Goal: Information Seeking & Learning: Check status

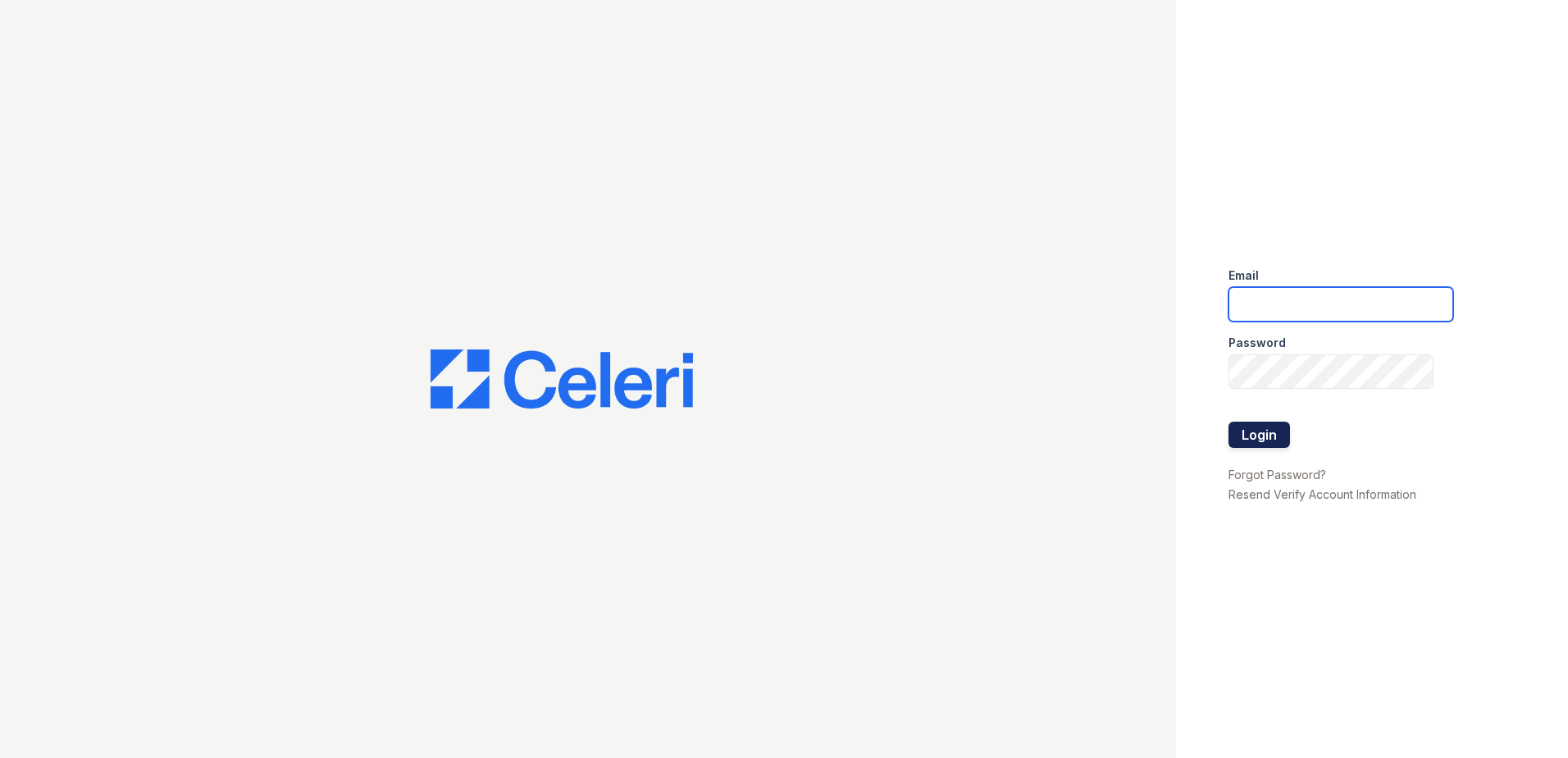
type input "[EMAIL_ADDRESS][DOMAIN_NAME]"
click at [1251, 432] on button "Login" at bounding box center [1259, 434] width 61 height 26
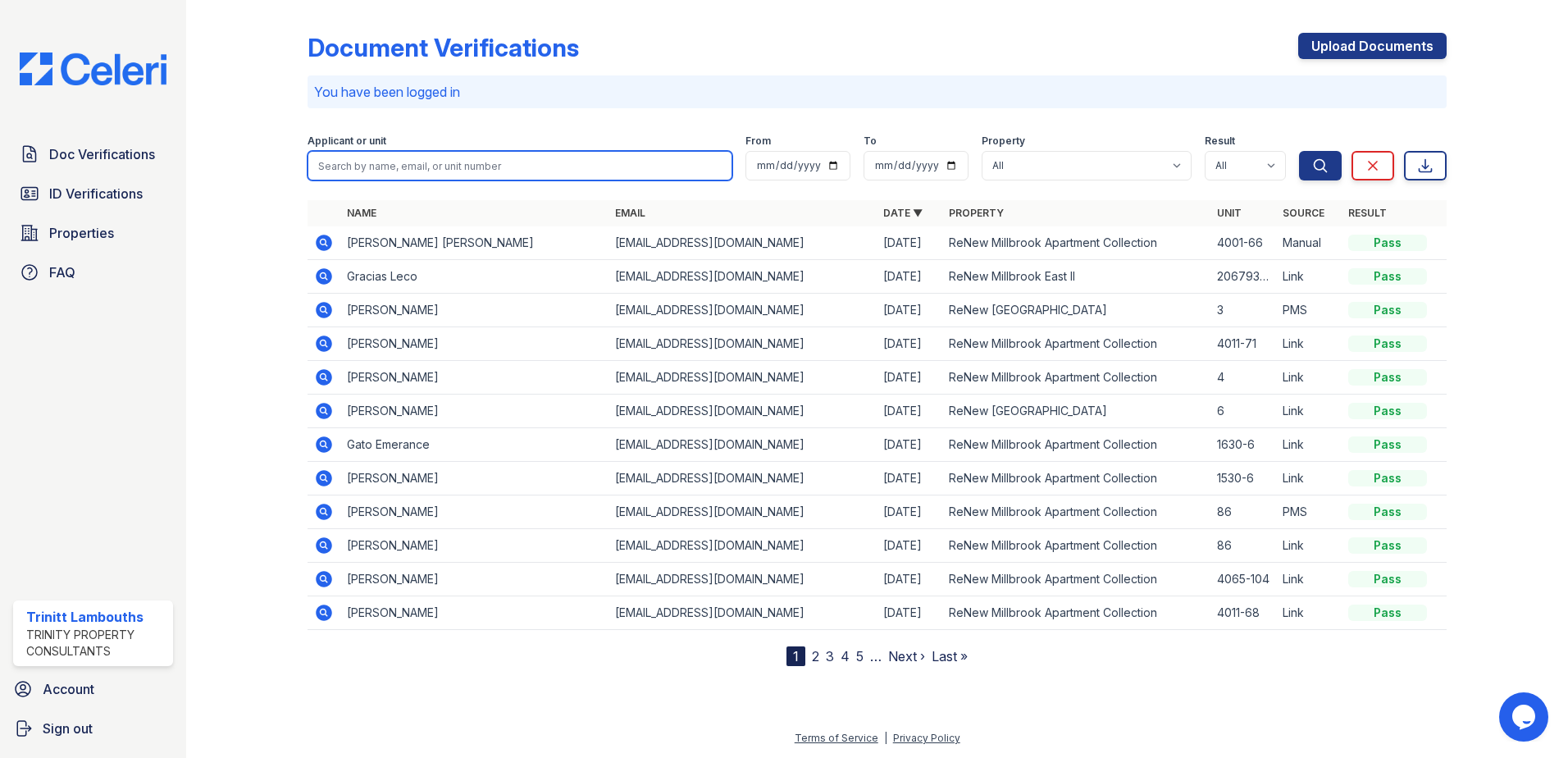
click at [360, 165] on input "search" at bounding box center [520, 166] width 425 height 30
type input "jacson"
click at [1299, 151] on button "Search" at bounding box center [1321, 166] width 43 height 30
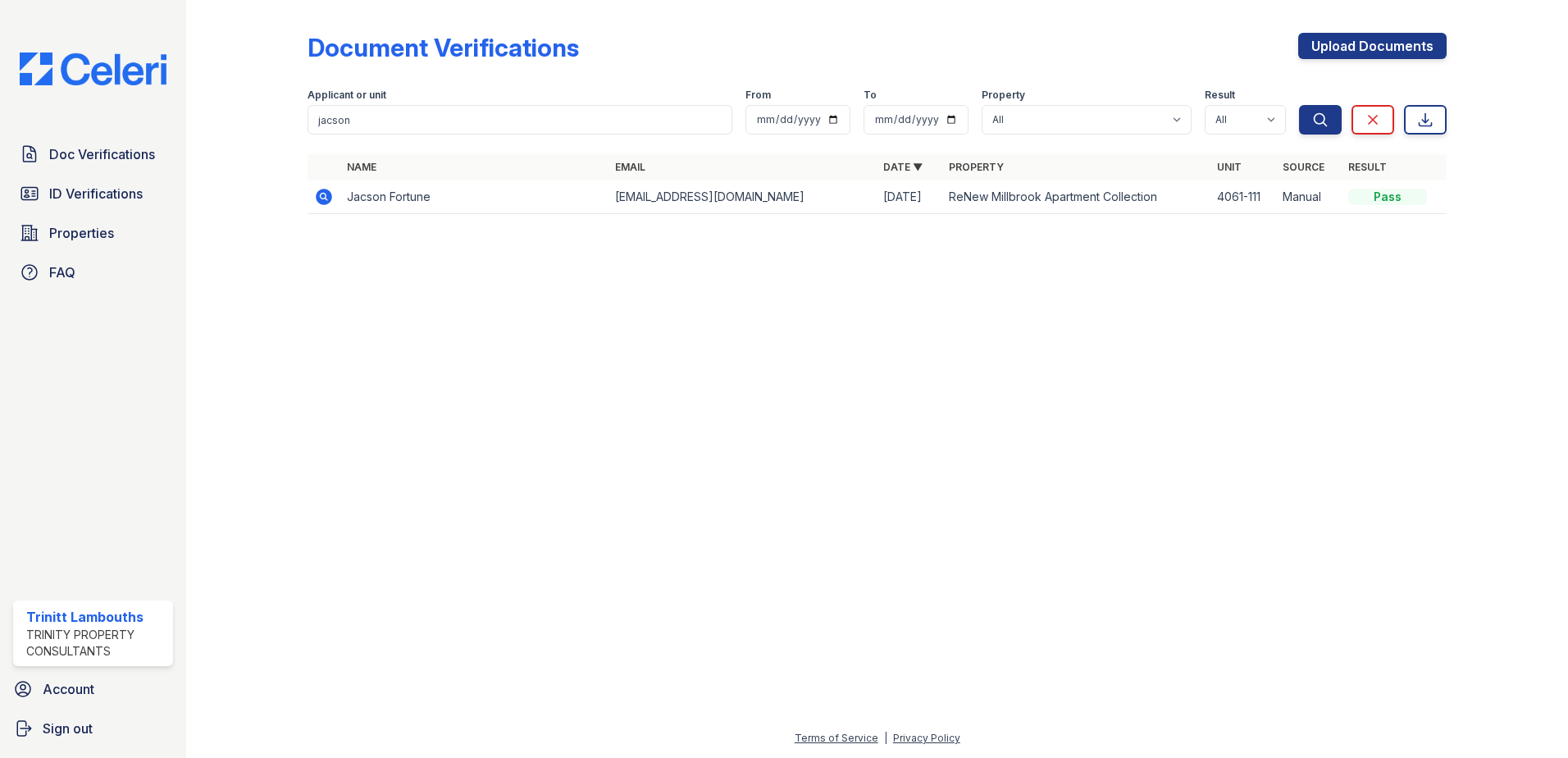
drag, startPoint x: 319, startPoint y: 198, endPoint x: 338, endPoint y: 202, distance: 19.4
click at [319, 198] on icon at bounding box center [323, 196] width 16 height 16
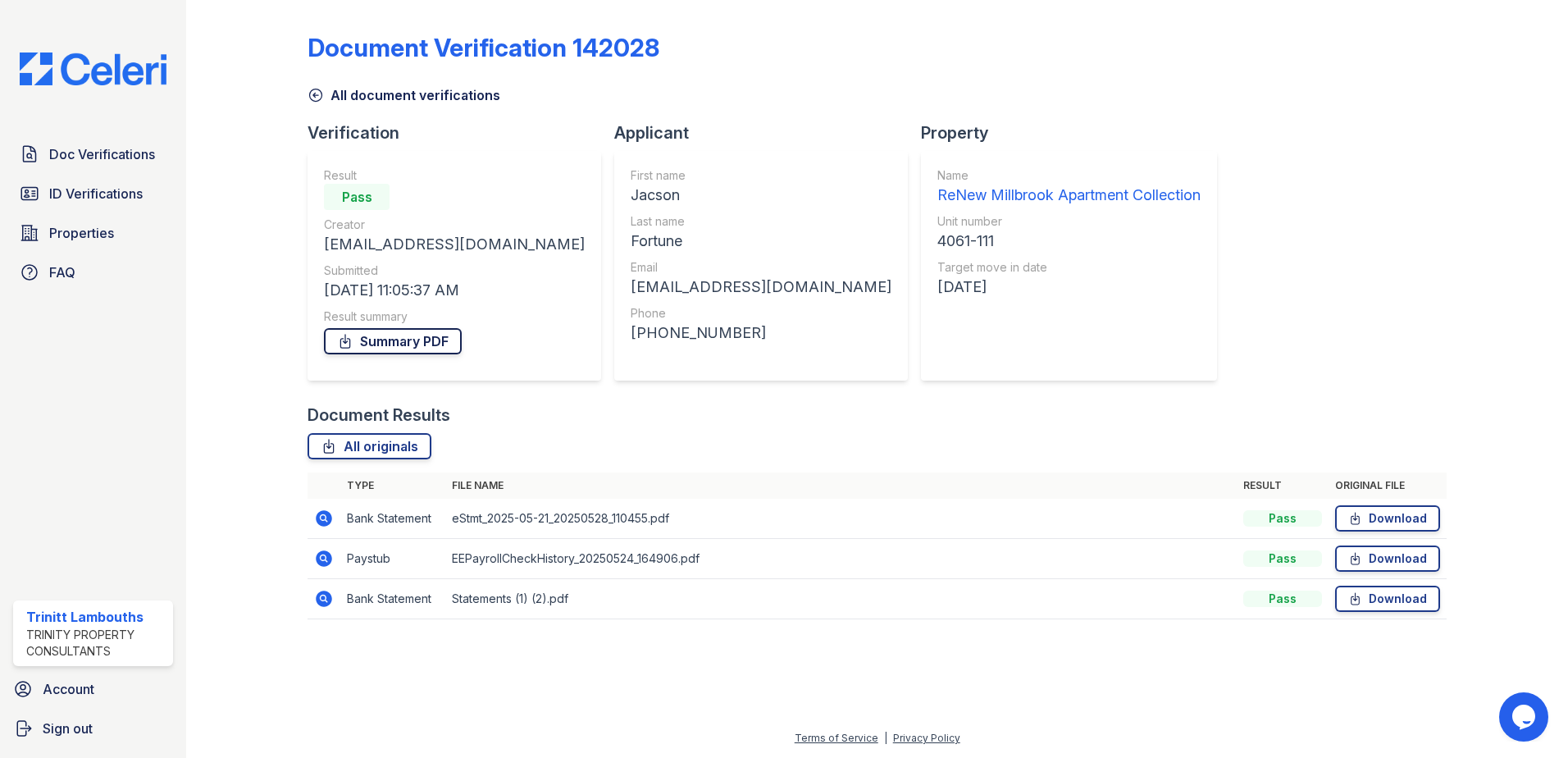
click at [407, 329] on link "Summary PDF" at bounding box center [393, 341] width 138 height 26
click at [406, 334] on link "Summary PDF" at bounding box center [393, 341] width 138 height 26
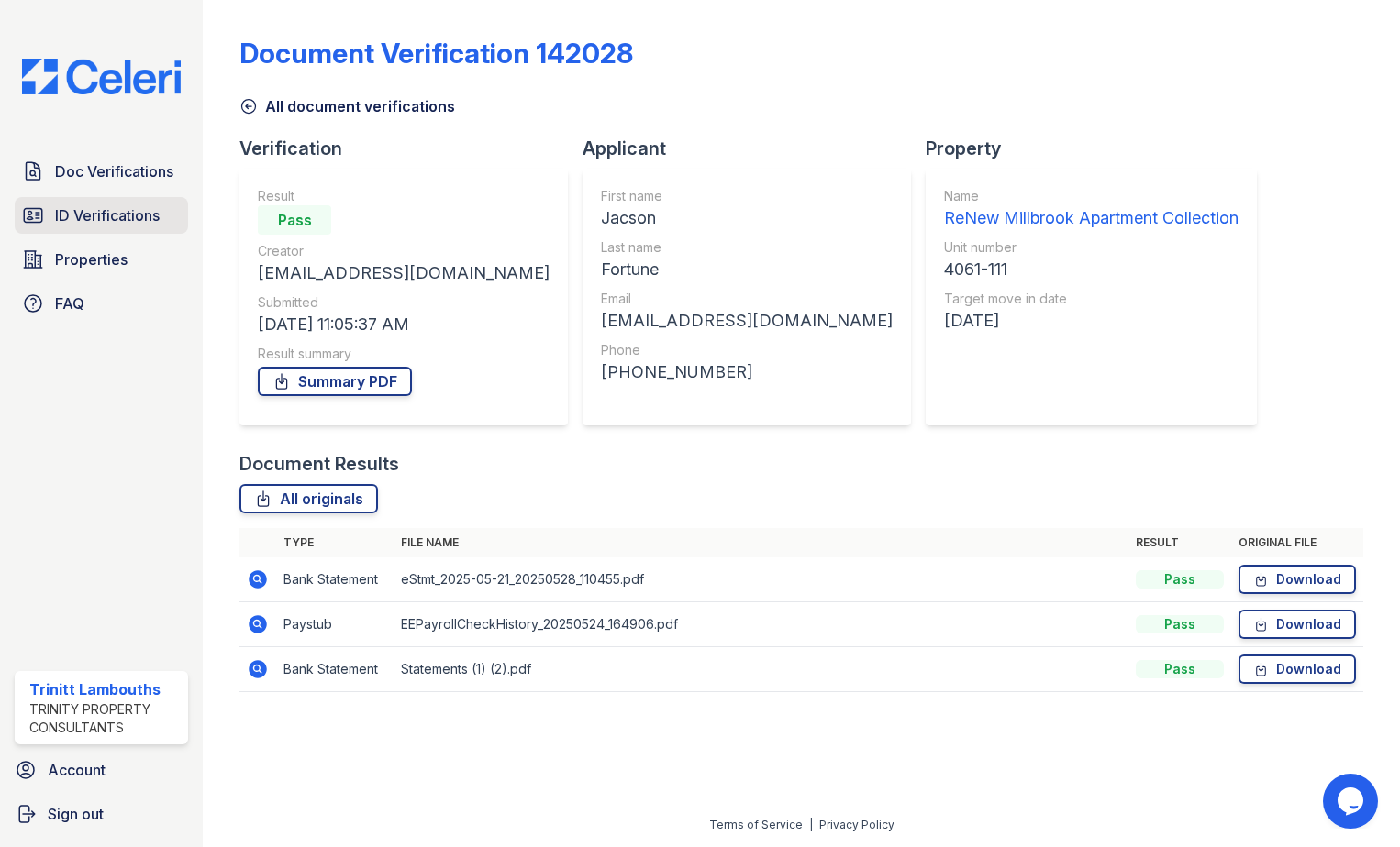
drag, startPoint x: 133, startPoint y: 217, endPoint x: 141, endPoint y: 226, distance: 12.0
click at [133, 217] on span "ID Verifications" at bounding box center [108, 215] width 105 height 22
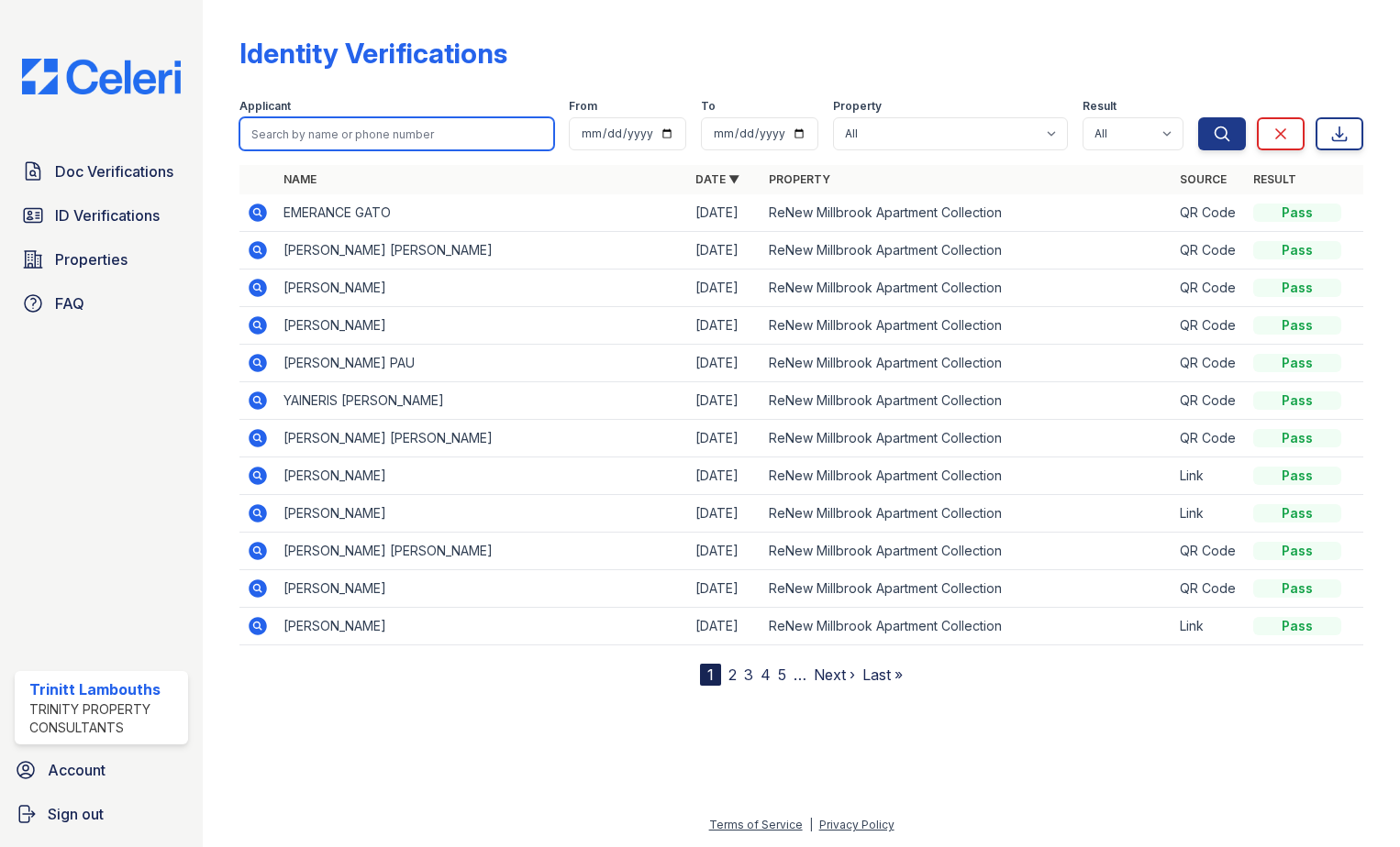
click at [293, 126] on input "search" at bounding box center [397, 134] width 315 height 33
type input "jacson"
click at [1199, 117] on button "Search" at bounding box center [1222, 134] width 48 height 33
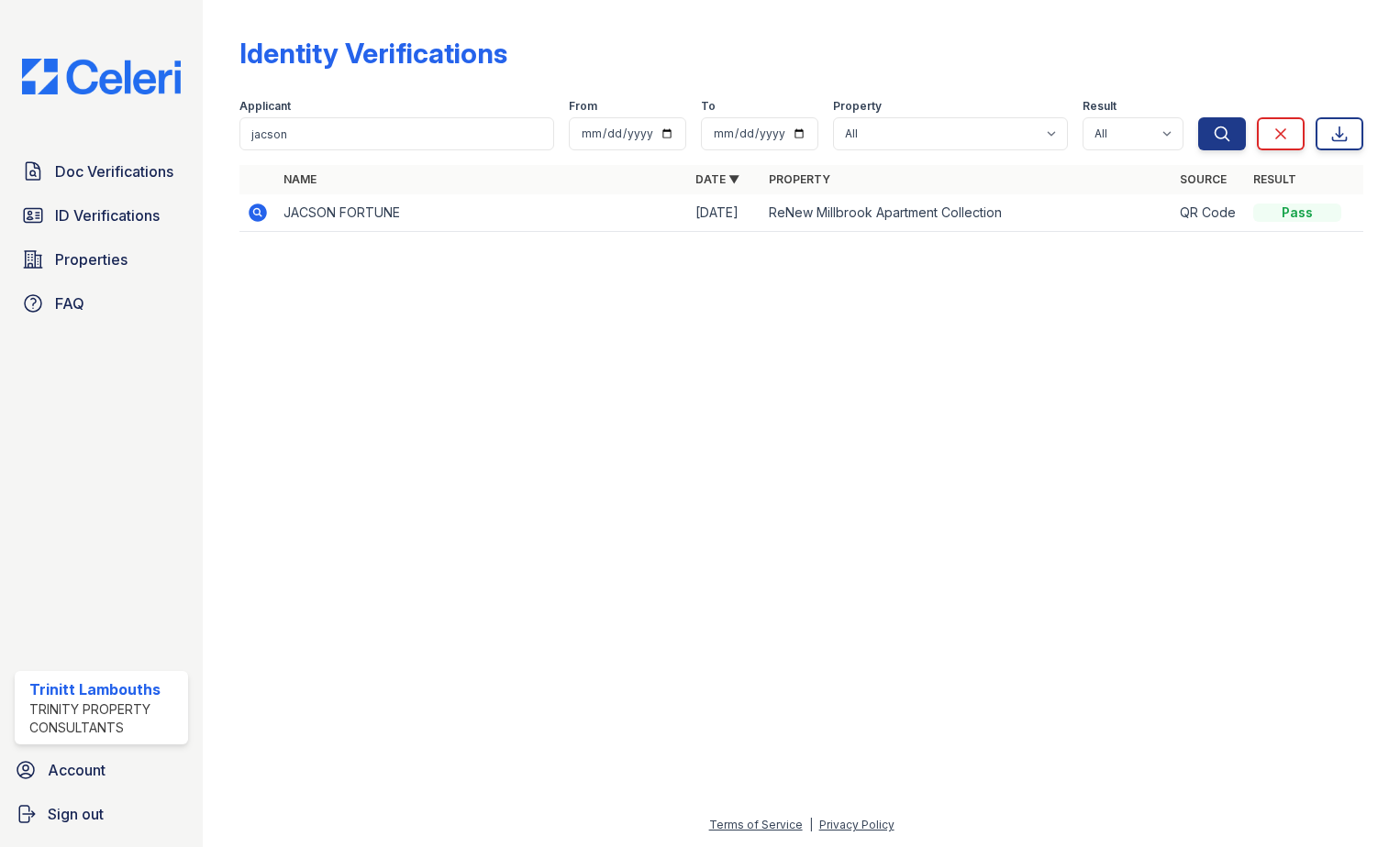
click at [259, 218] on icon at bounding box center [258, 212] width 18 height 18
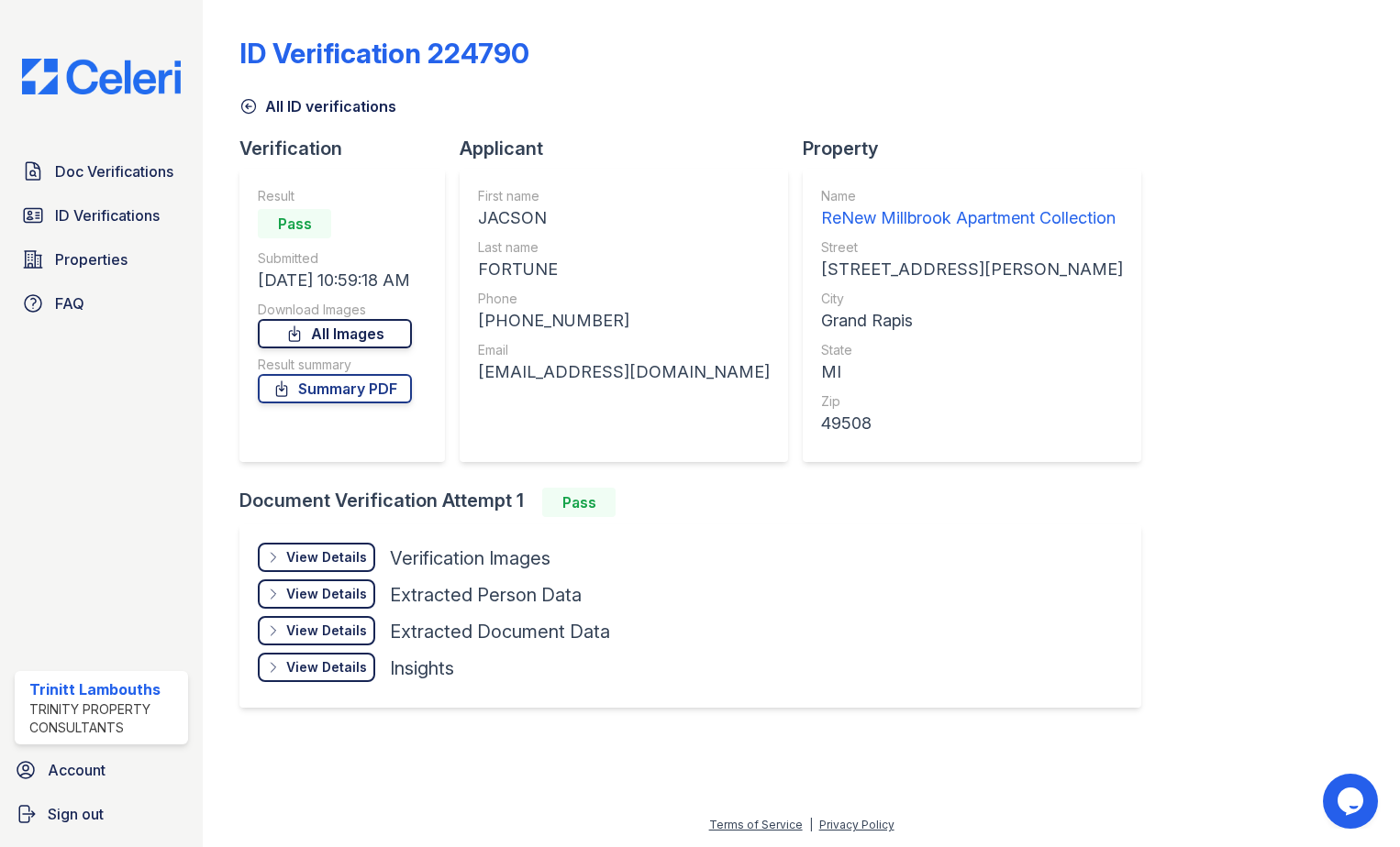
click at [387, 337] on link "All Images" at bounding box center [335, 334] width 155 height 30
click at [623, 377] on div "jacsonfortune@gmail.com" at bounding box center [624, 372] width 292 height 26
copy div "jacsonfortune@gmail.com"
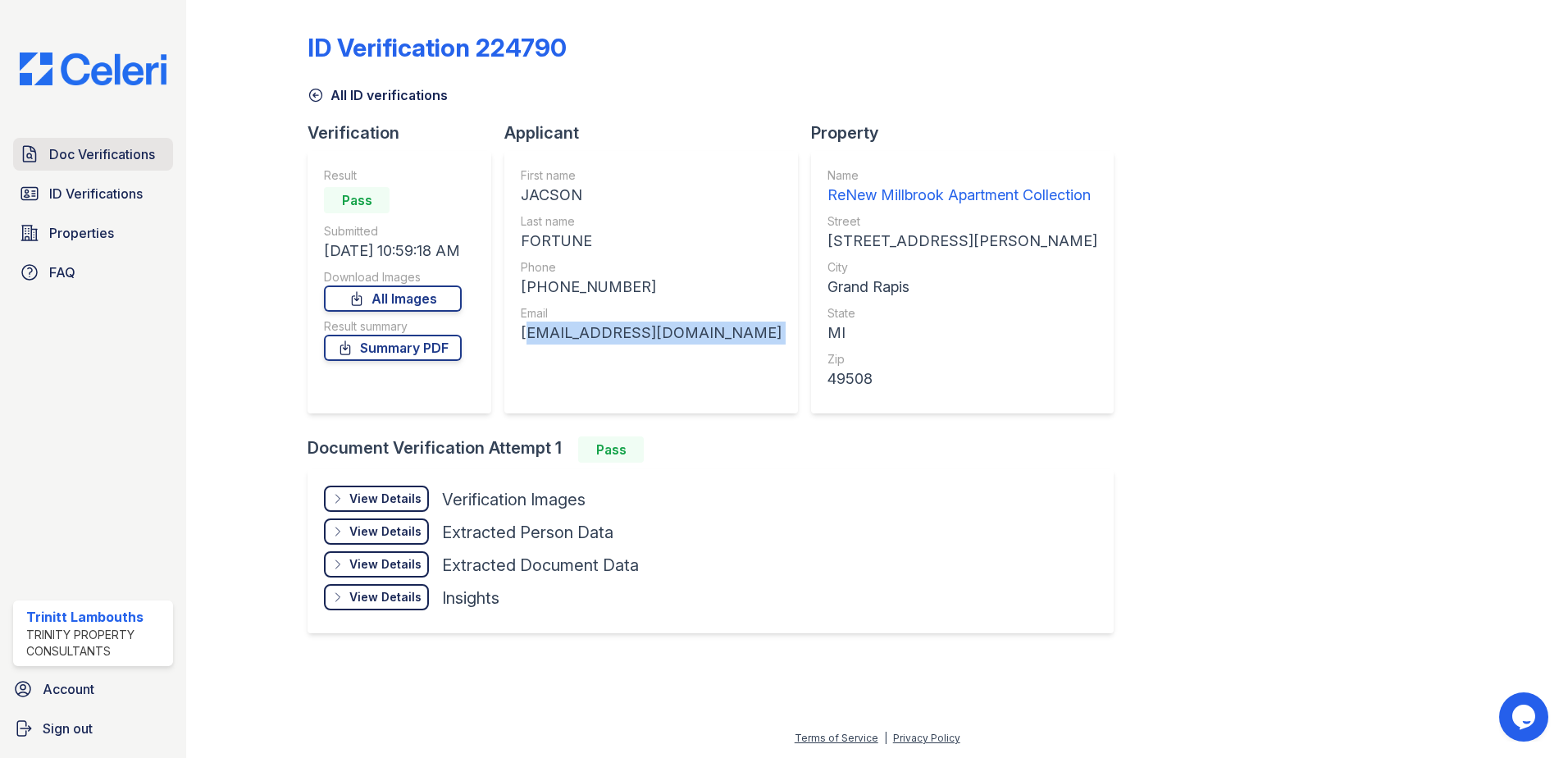
click at [102, 152] on span "Doc Verifications" at bounding box center [102, 154] width 106 height 20
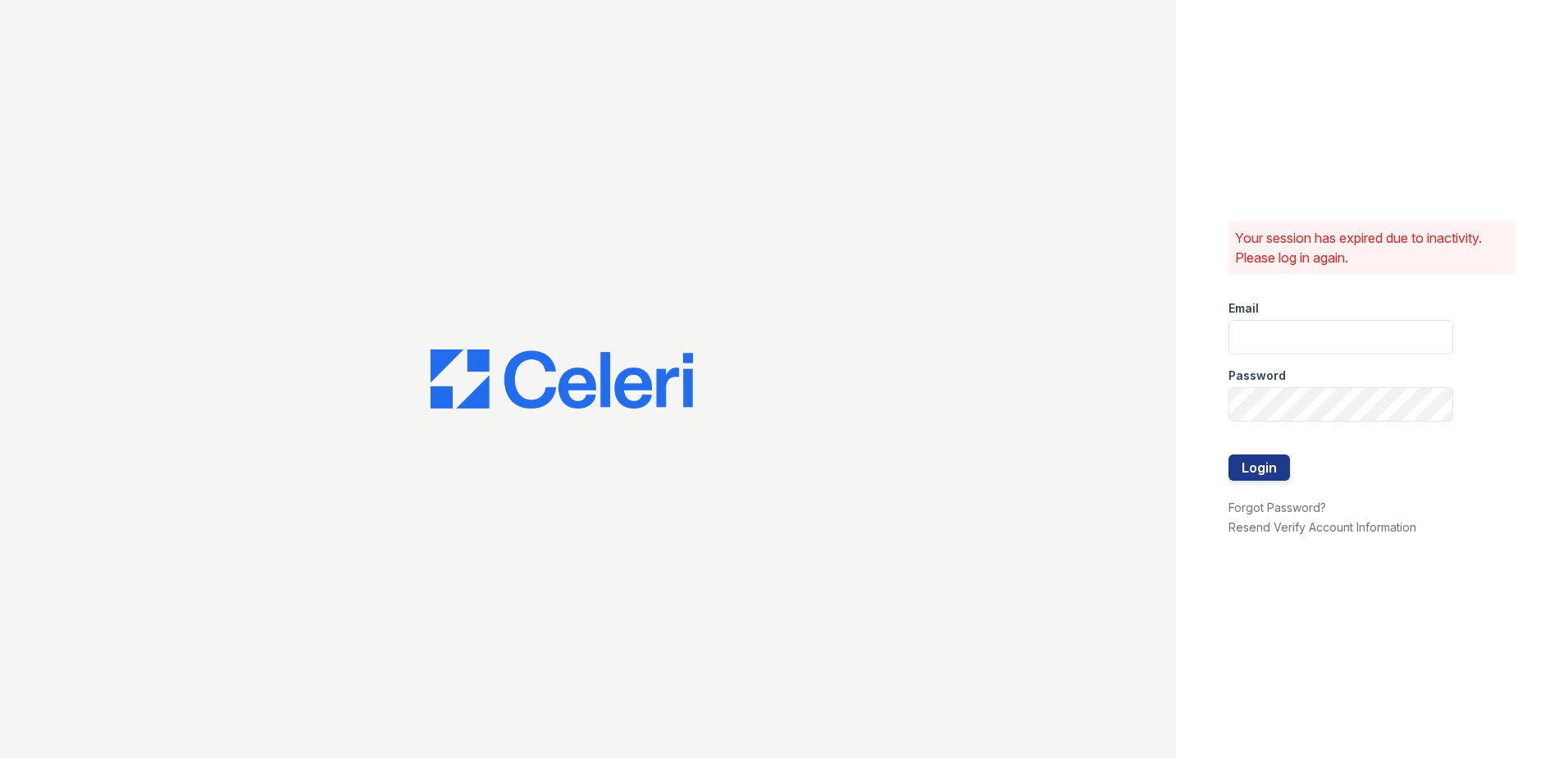
click at [94, 195] on div at bounding box center [588, 379] width 1176 height 758
type input "[EMAIL_ADDRESS][DOMAIN_NAME]"
click at [1251, 455] on button "Login" at bounding box center [1259, 468] width 61 height 26
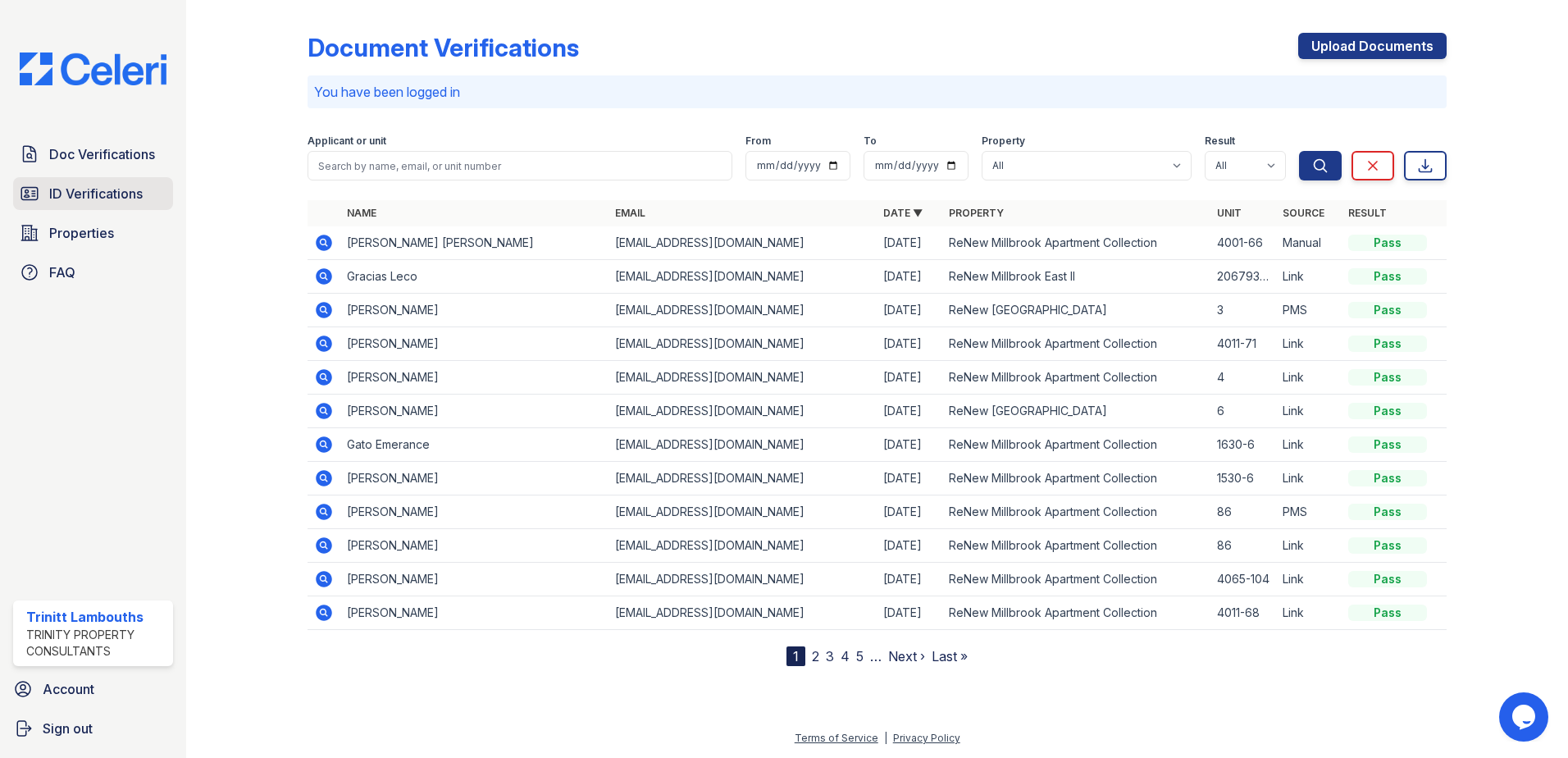
click at [113, 195] on span "ID Verifications" at bounding box center [96, 193] width 94 height 20
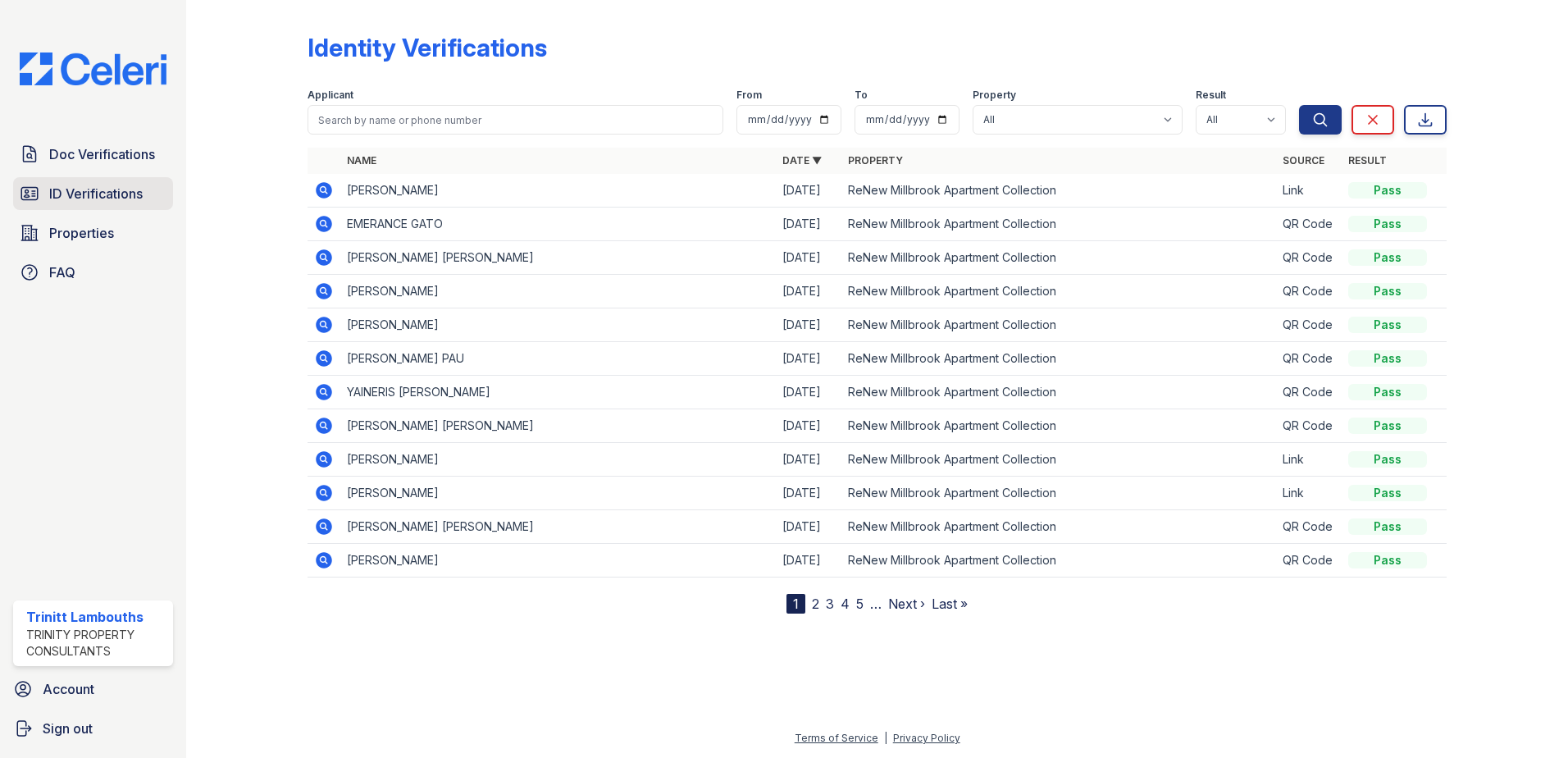
click at [57, 188] on span "ID Verifications" at bounding box center [96, 193] width 94 height 20
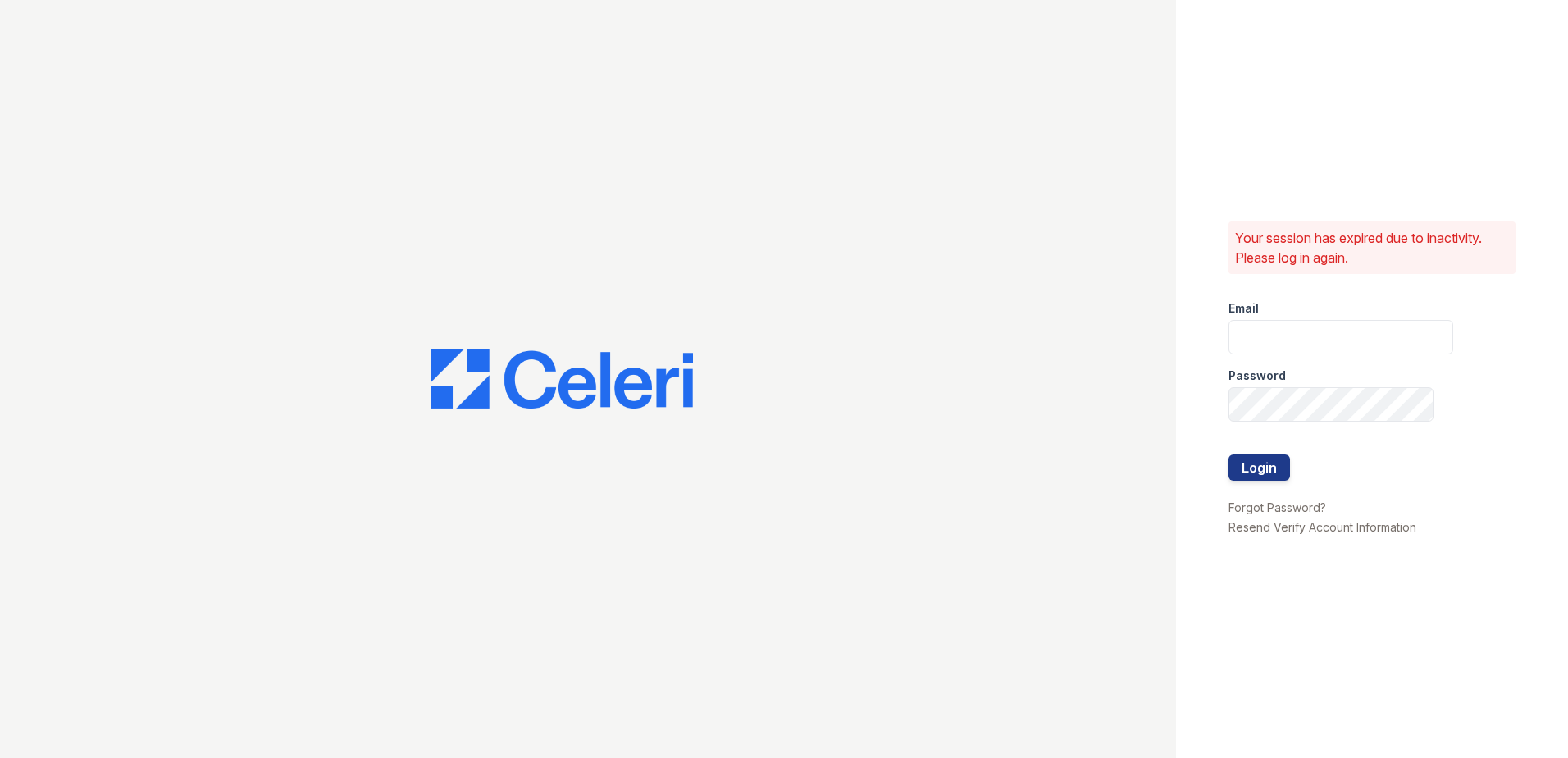
type input "[EMAIL_ADDRESS][DOMAIN_NAME]"
click at [1260, 473] on button "Login" at bounding box center [1259, 468] width 61 height 26
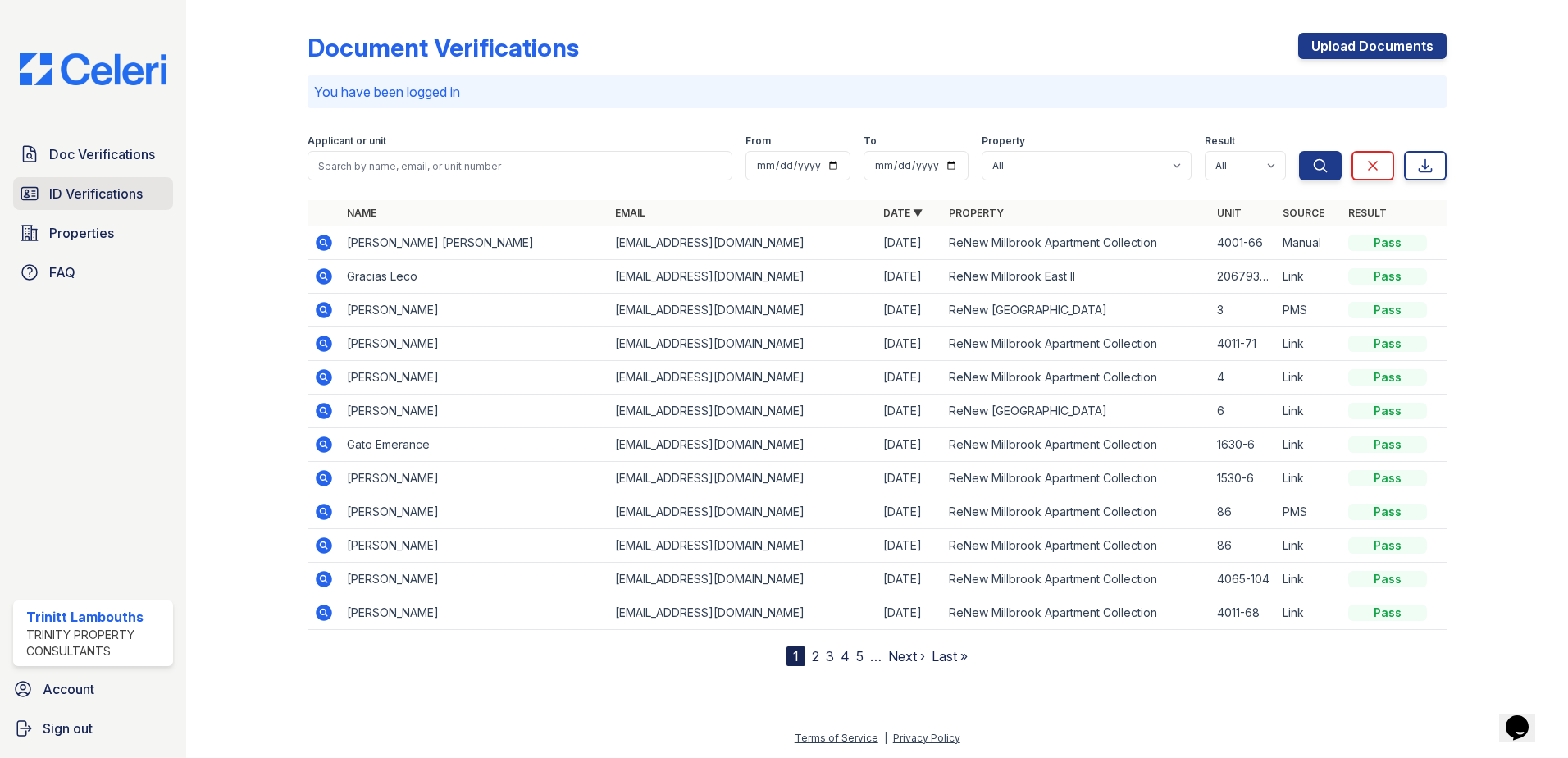
click at [121, 193] on span "ID Verifications" at bounding box center [96, 193] width 94 height 20
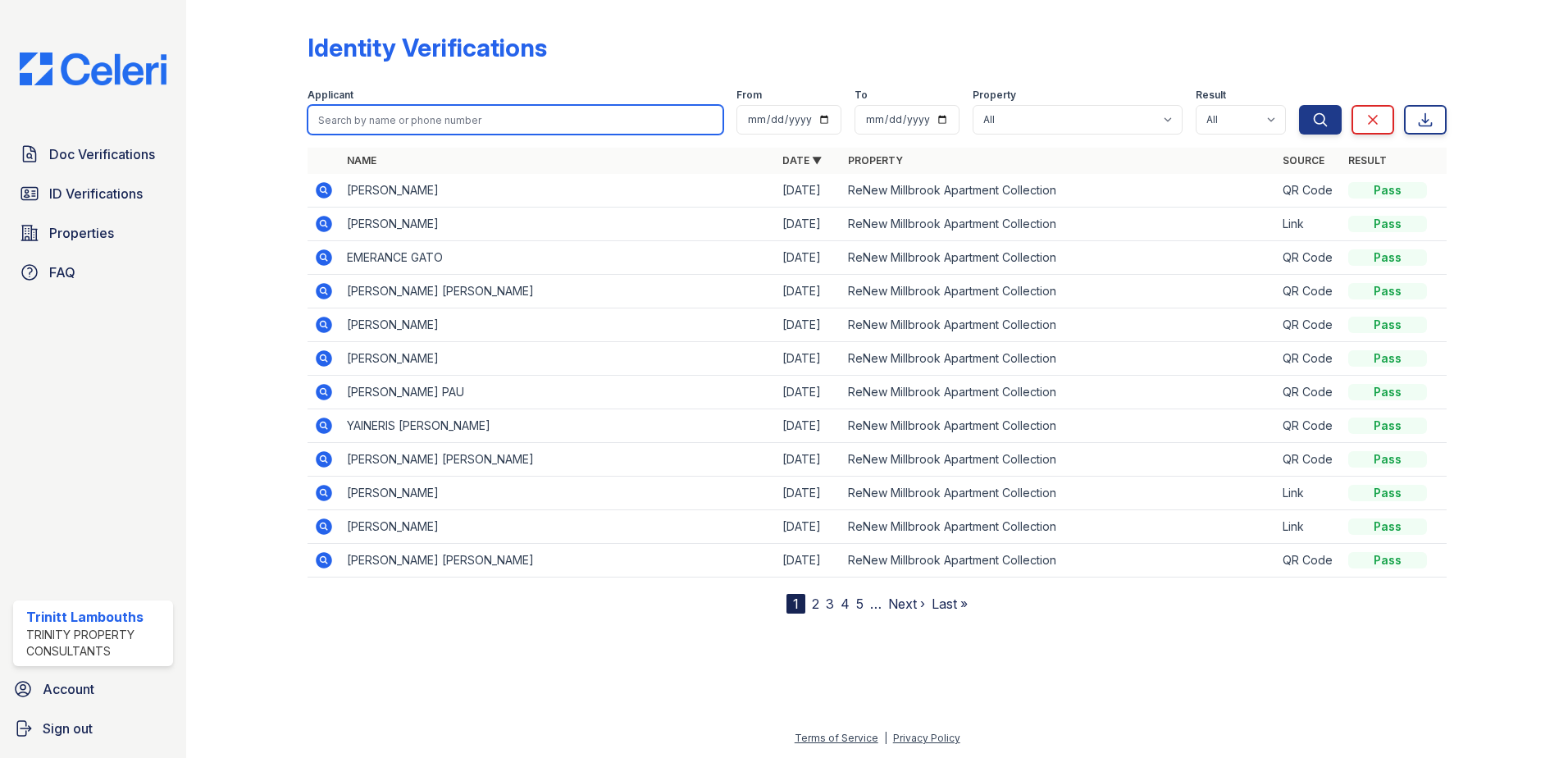
click at [373, 126] on input "search" at bounding box center [515, 120] width 415 height 30
type input "shirley"
click at [1299, 105] on button "Search" at bounding box center [1321, 120] width 43 height 30
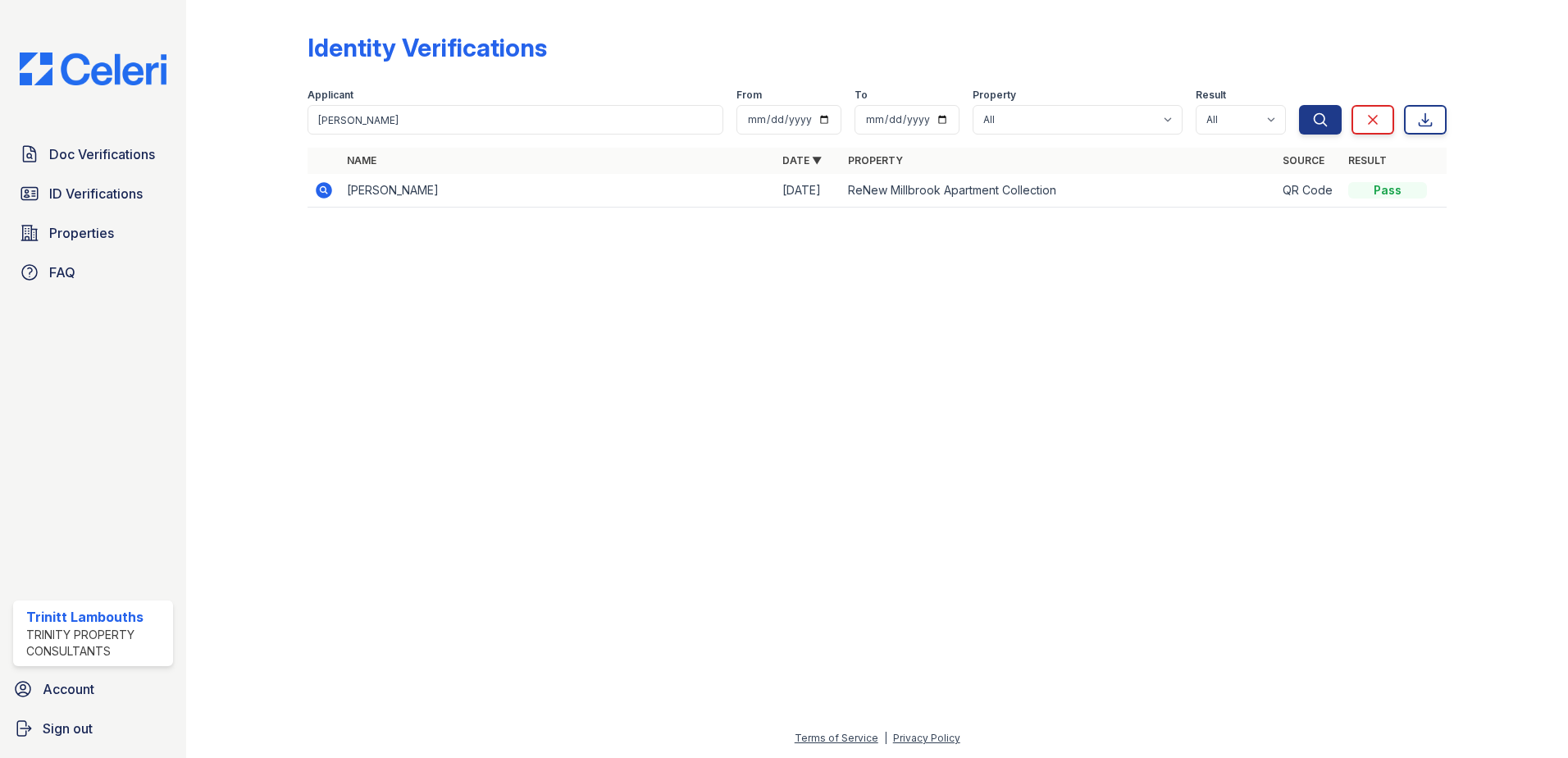
click at [320, 198] on icon at bounding box center [323, 190] width 20 height 20
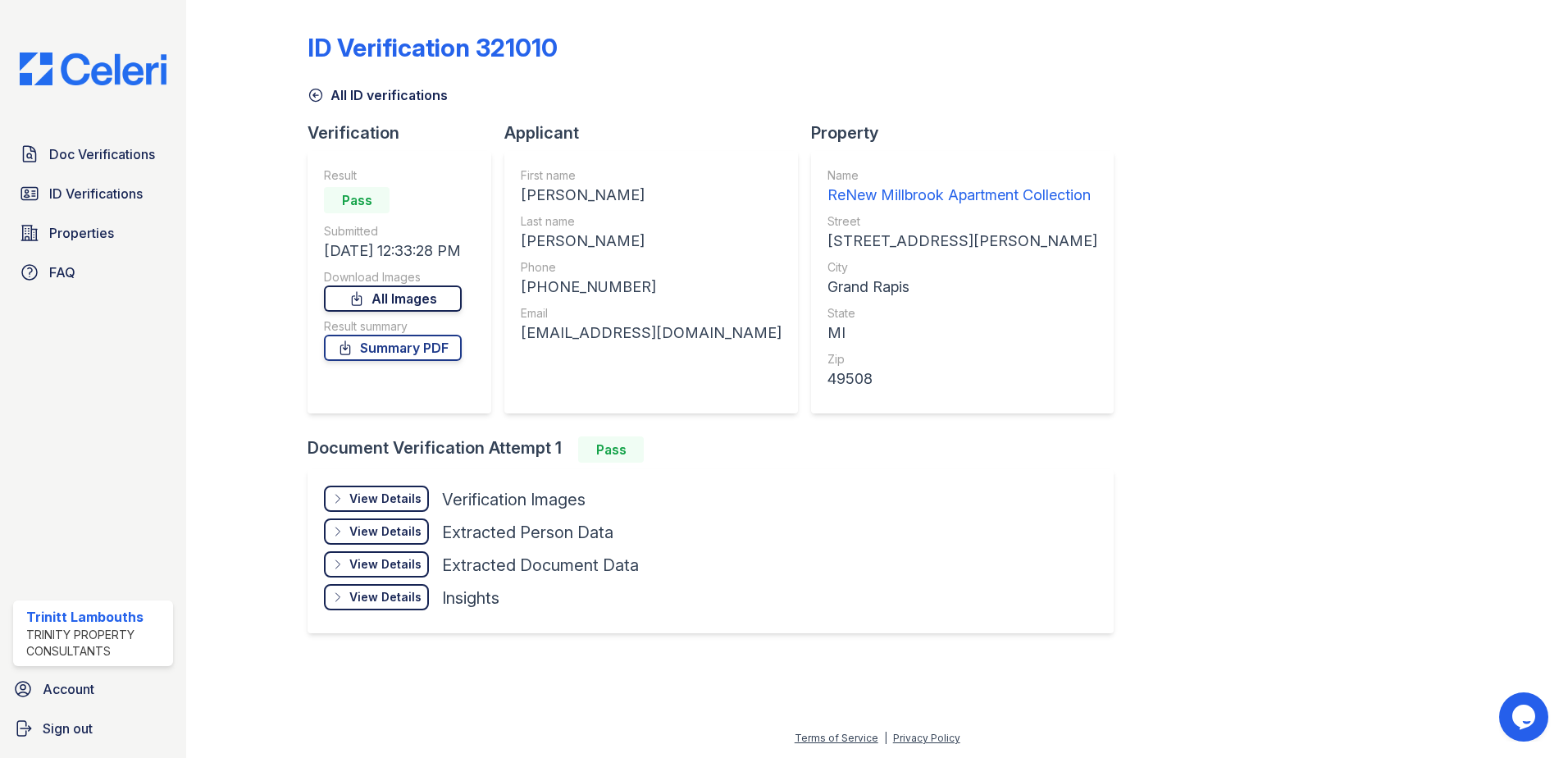
click at [445, 298] on link "All Images" at bounding box center [393, 299] width 138 height 26
click at [103, 153] on span "Doc Verifications" at bounding box center [102, 154] width 106 height 20
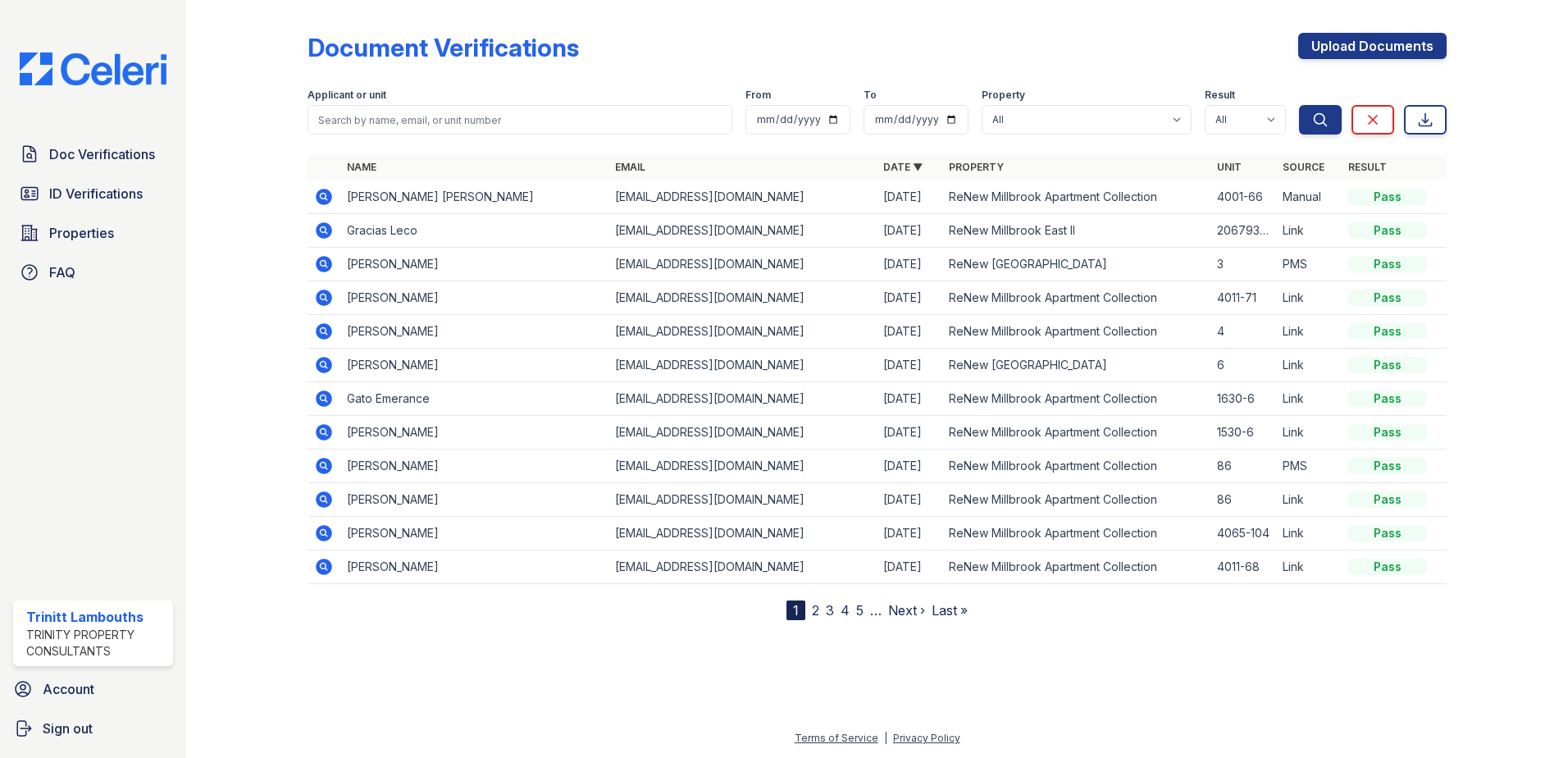
click at [322, 229] on icon at bounding box center [322, 229] width 4 height 4
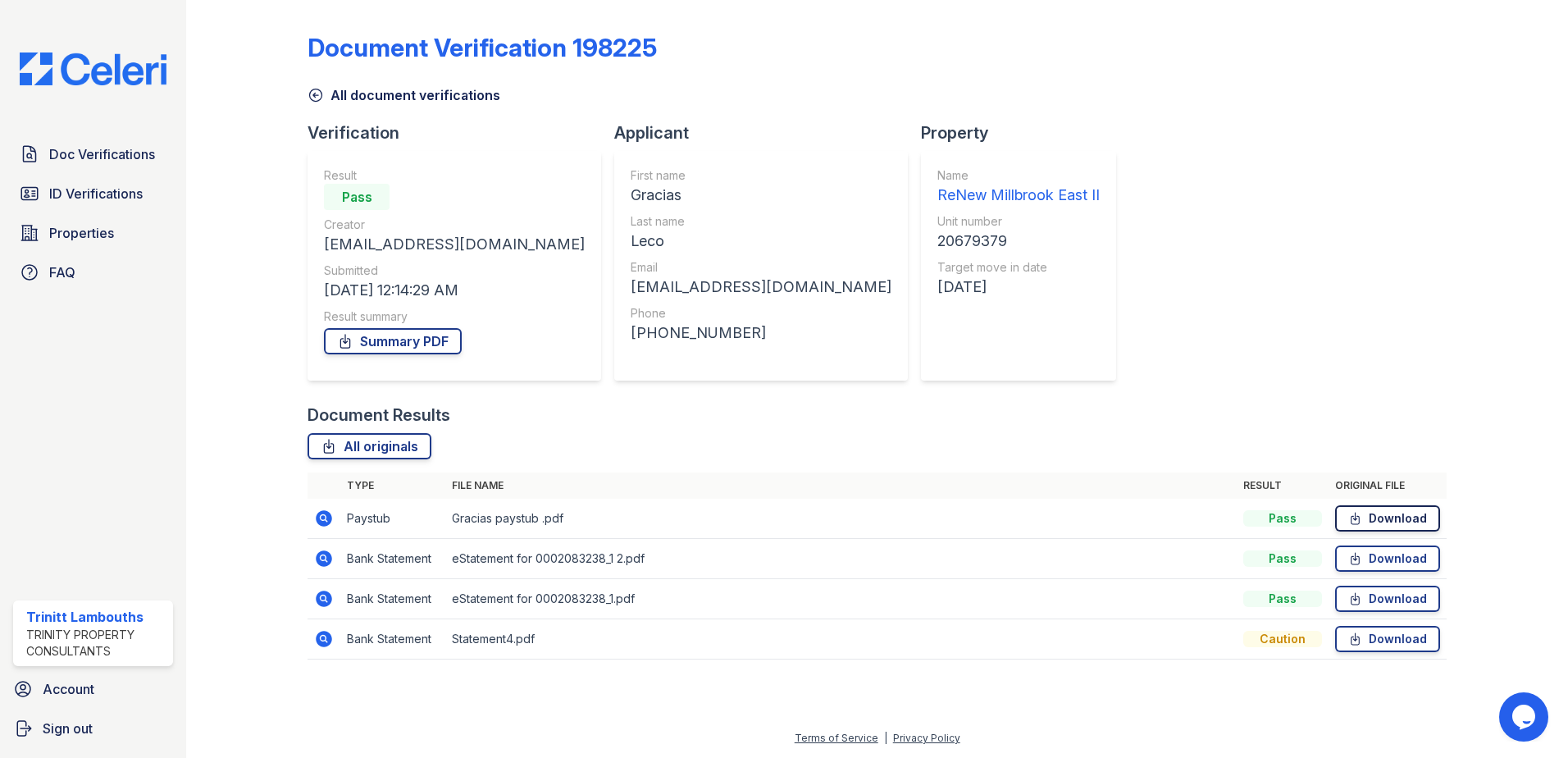
click at [1377, 518] on link "Download" at bounding box center [1387, 518] width 105 height 26
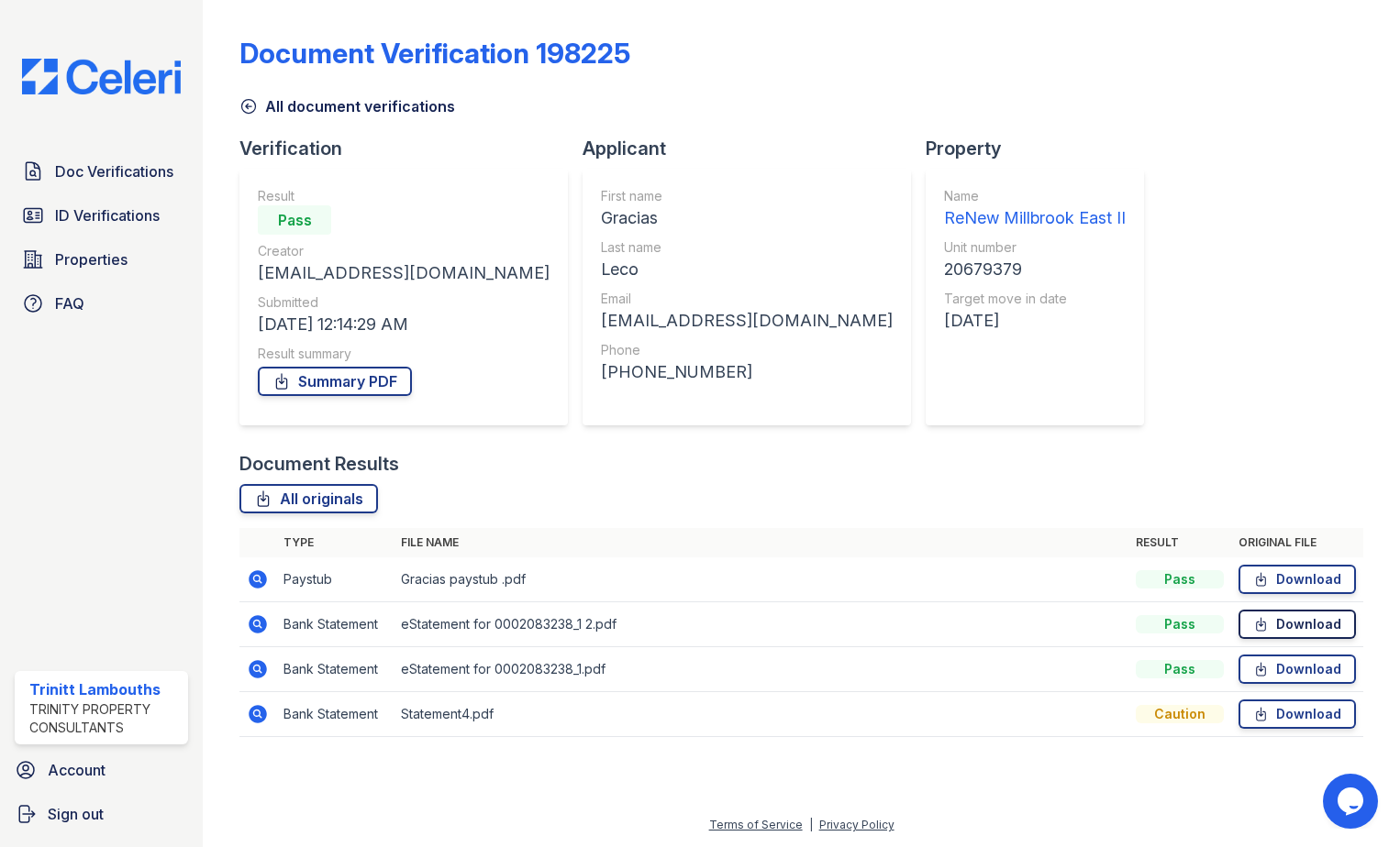
click at [1290, 622] on link "Download" at bounding box center [1297, 624] width 117 height 30
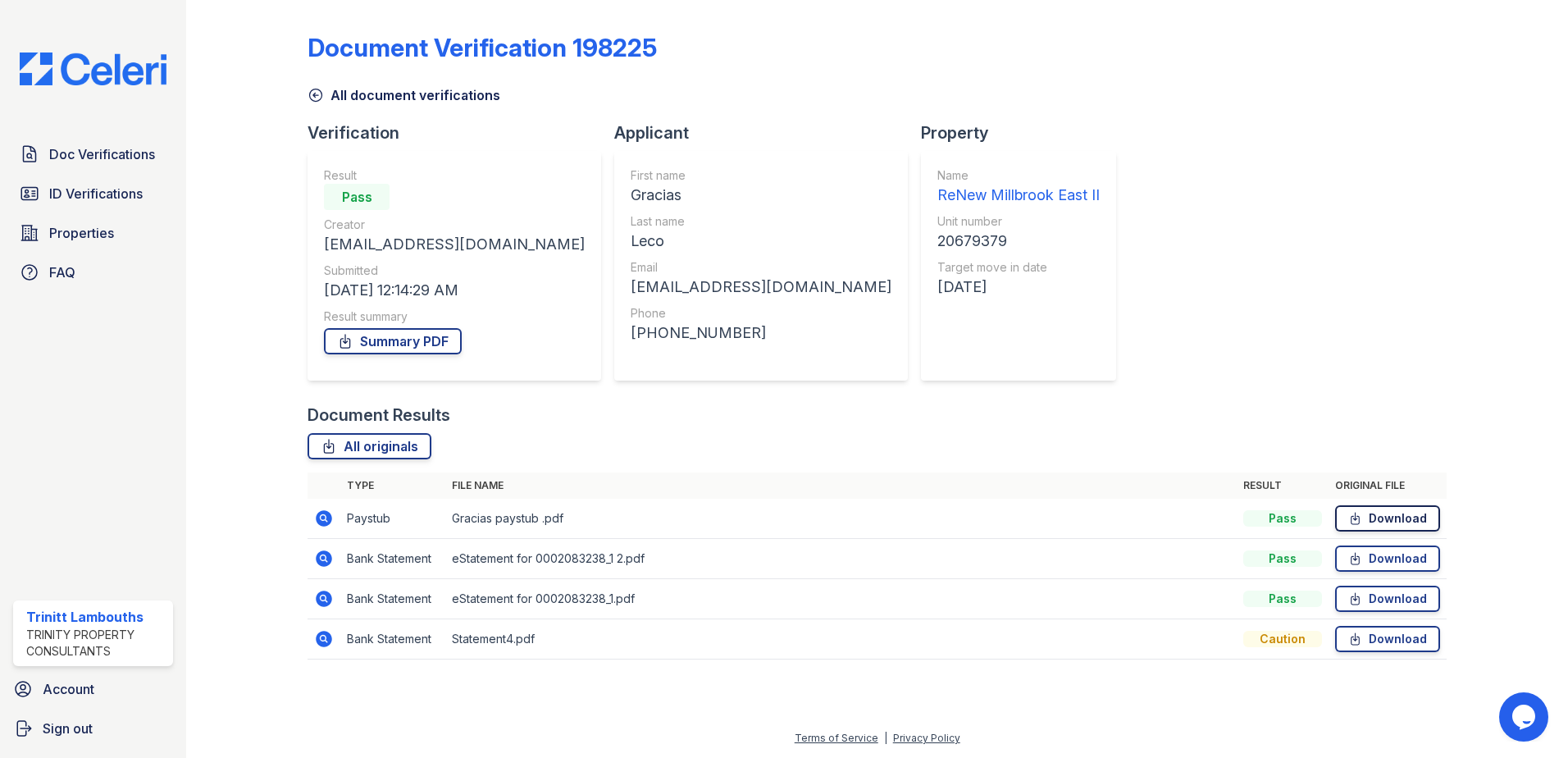
click at [1388, 517] on link "Download" at bounding box center [1387, 518] width 105 height 26
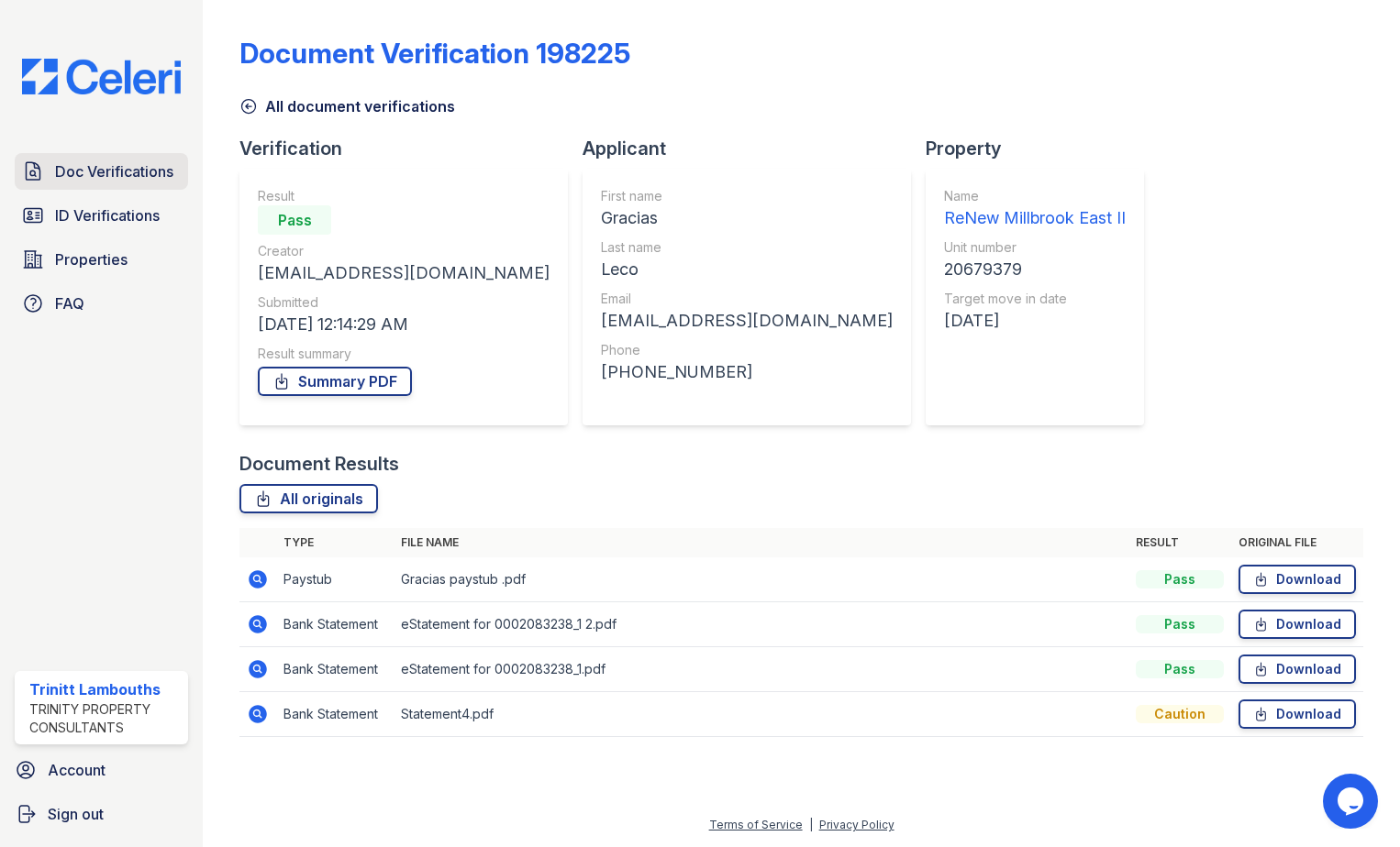
click at [142, 176] on span "Doc Verifications" at bounding box center [115, 171] width 118 height 22
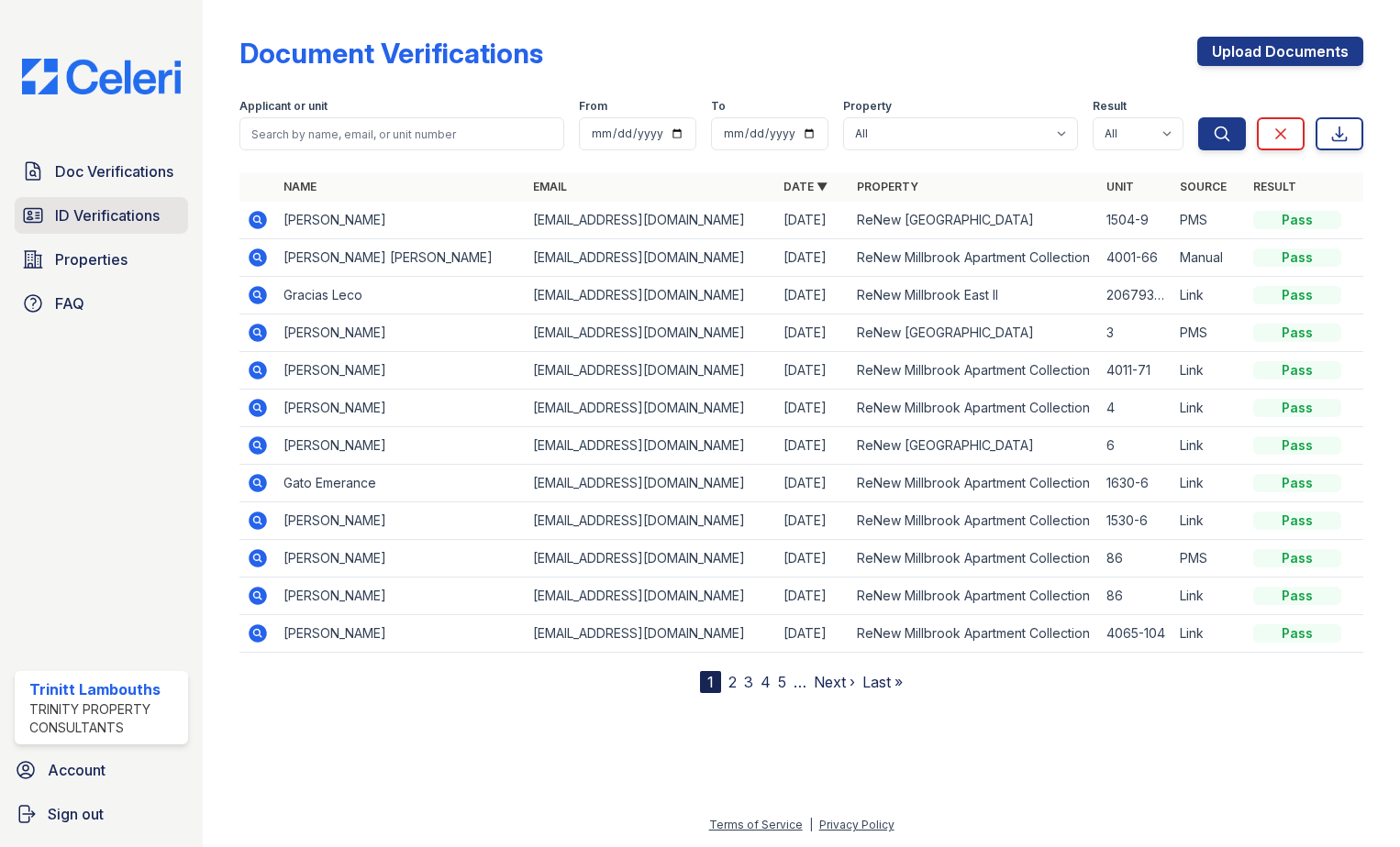
click at [119, 217] on span "ID Verifications" at bounding box center [108, 215] width 105 height 22
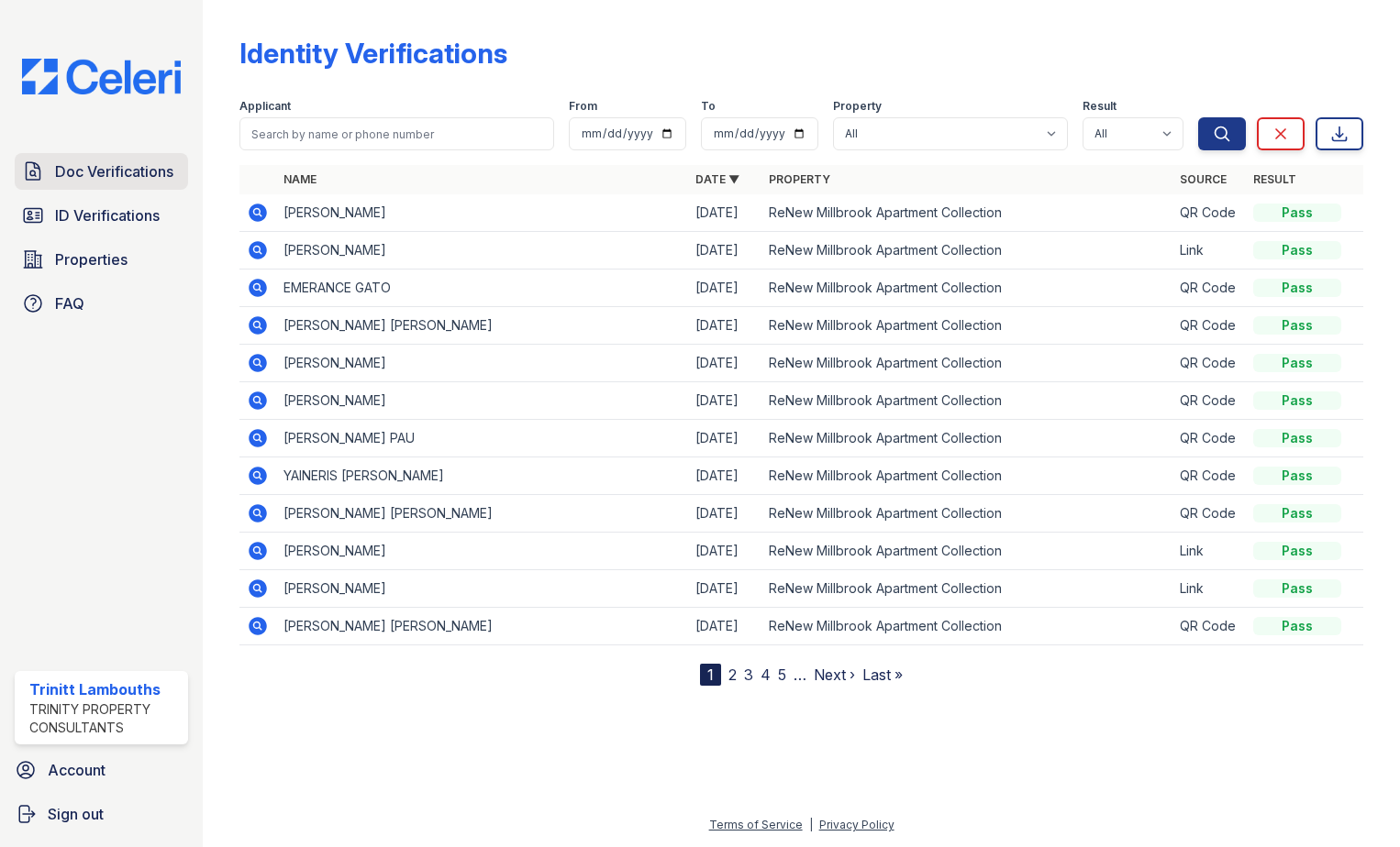
click at [157, 171] on span "Doc Verifications" at bounding box center [115, 171] width 118 height 22
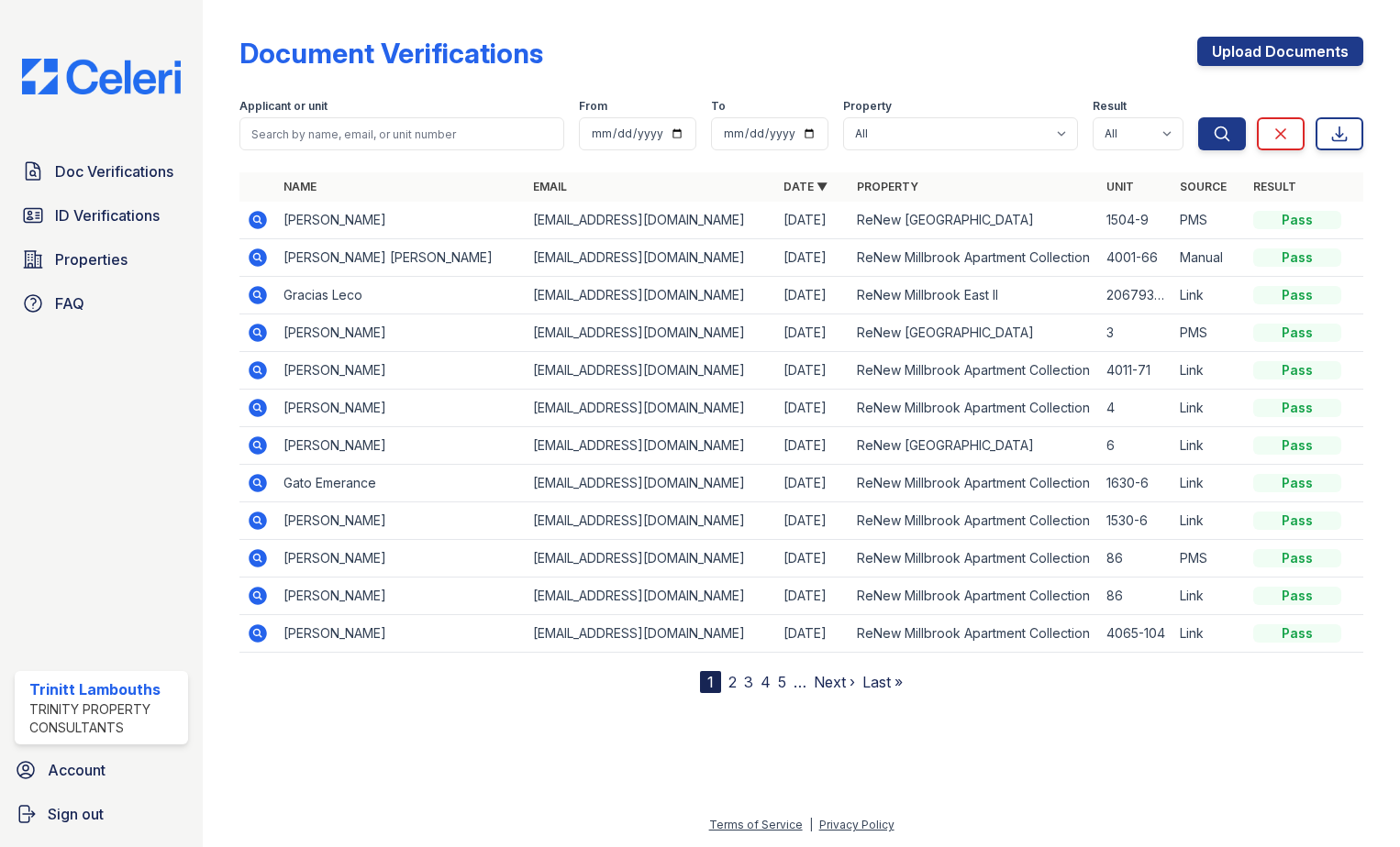
click at [255, 213] on icon at bounding box center [258, 219] width 18 height 18
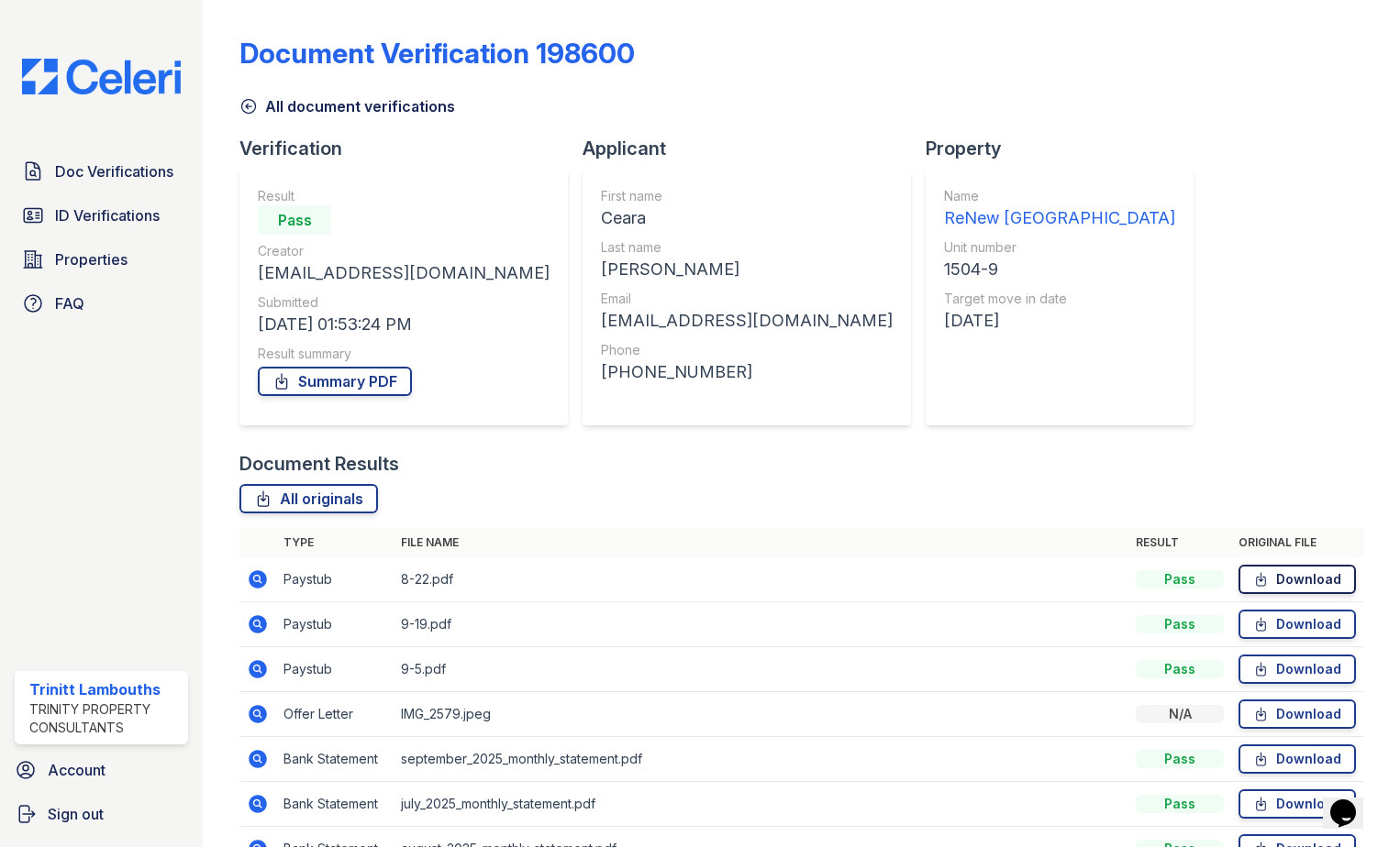
click at [1284, 577] on link "Download" at bounding box center [1297, 579] width 117 height 30
click at [97, 205] on span "ID Verifications" at bounding box center [108, 215] width 105 height 22
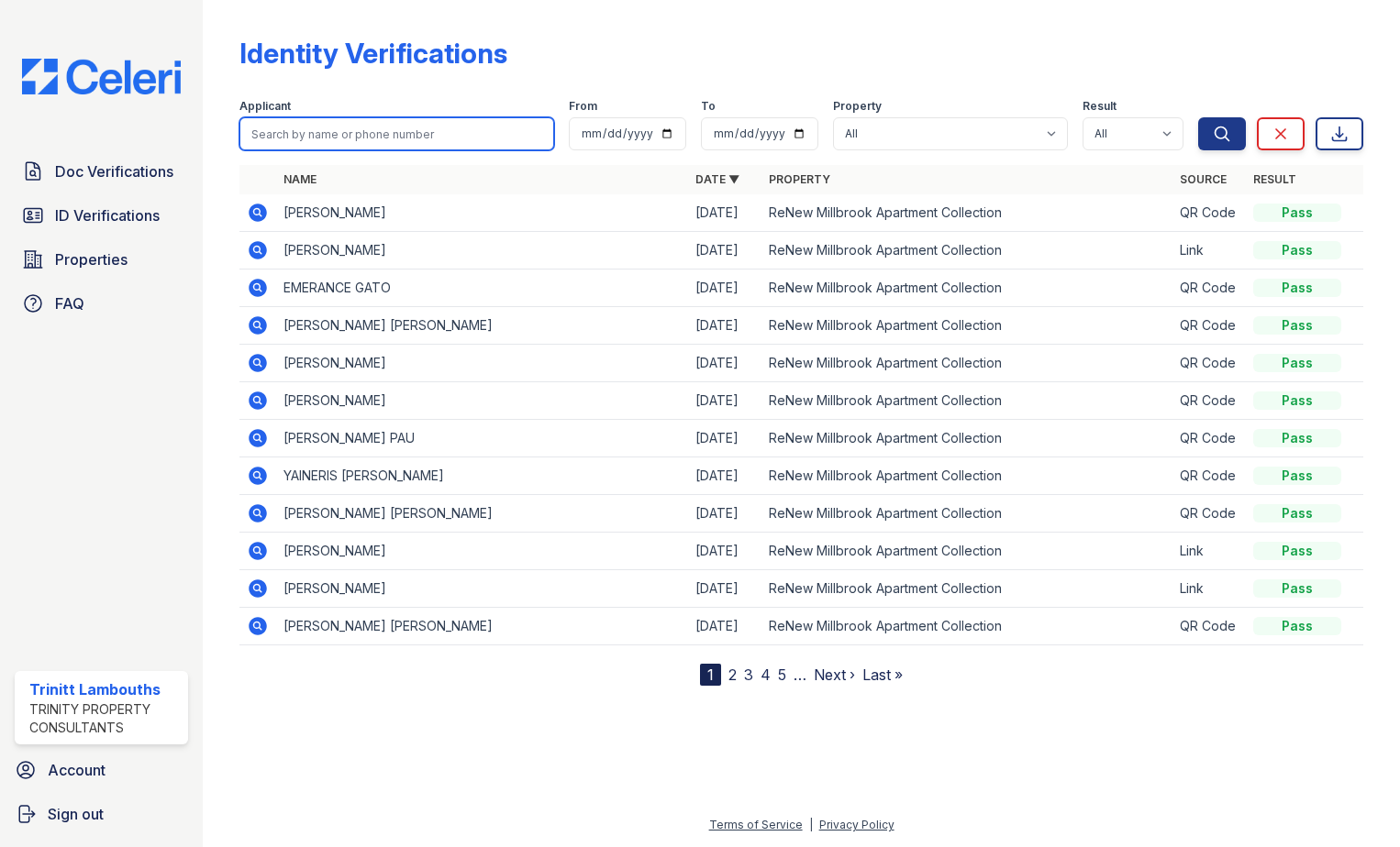
click at [315, 139] on input "search" at bounding box center [397, 134] width 315 height 33
type input "[PERSON_NAME]"
click at [1199, 117] on button "Search" at bounding box center [1222, 134] width 48 height 33
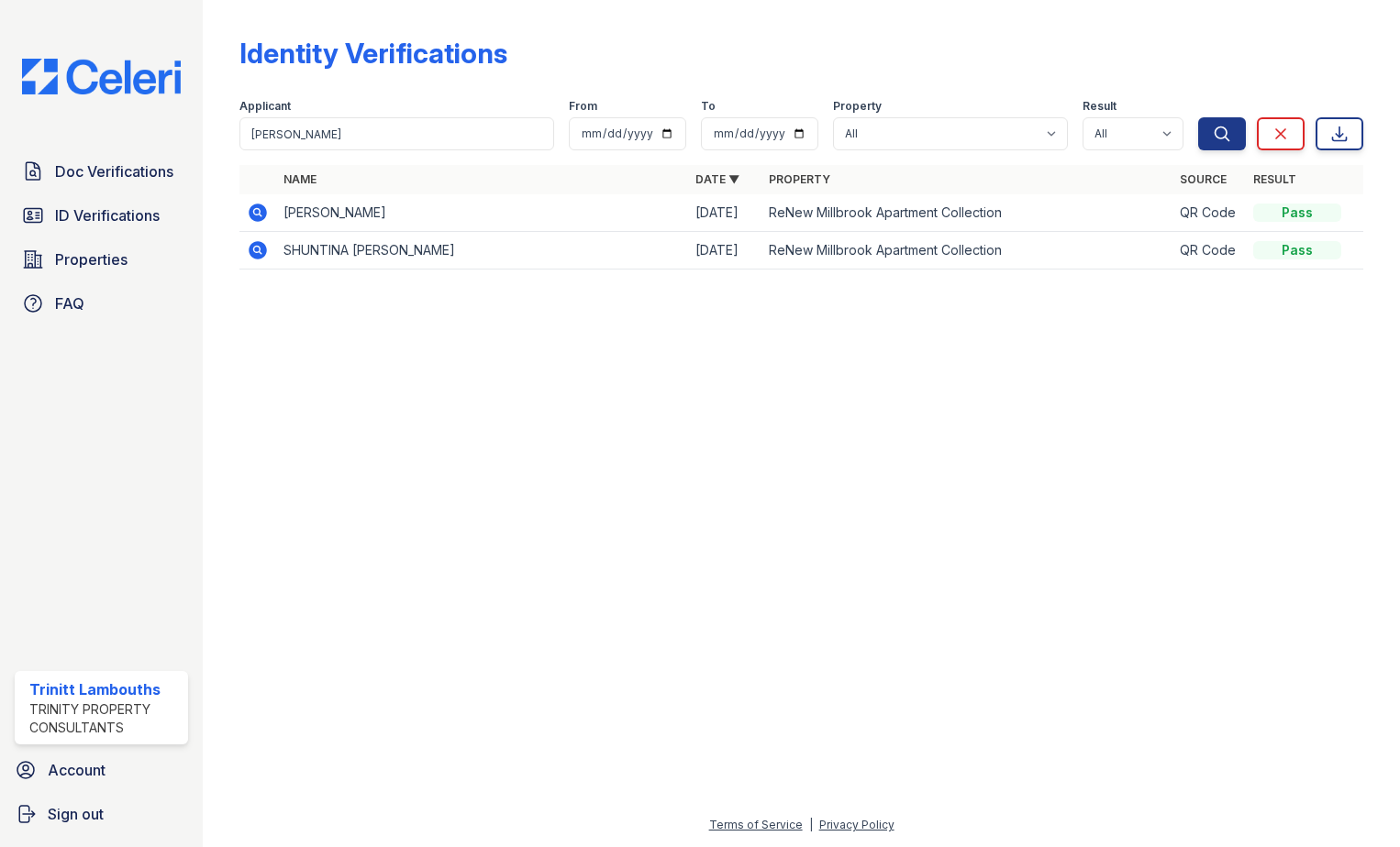
click at [260, 213] on icon at bounding box center [258, 213] width 22 height 22
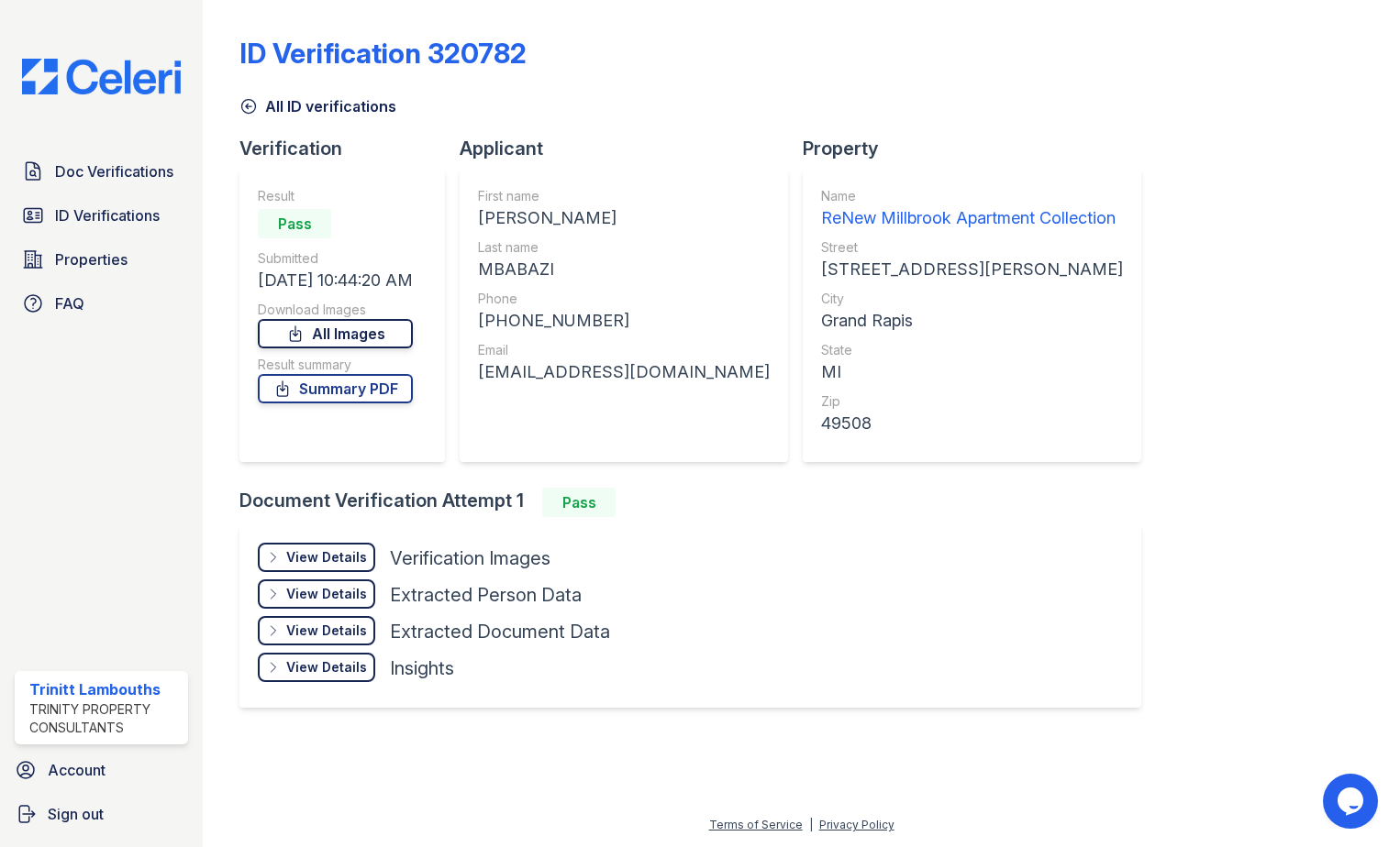
click at [377, 334] on link "All Images" at bounding box center [335, 334] width 155 height 30
click at [139, 216] on span "ID Verifications" at bounding box center [108, 215] width 105 height 22
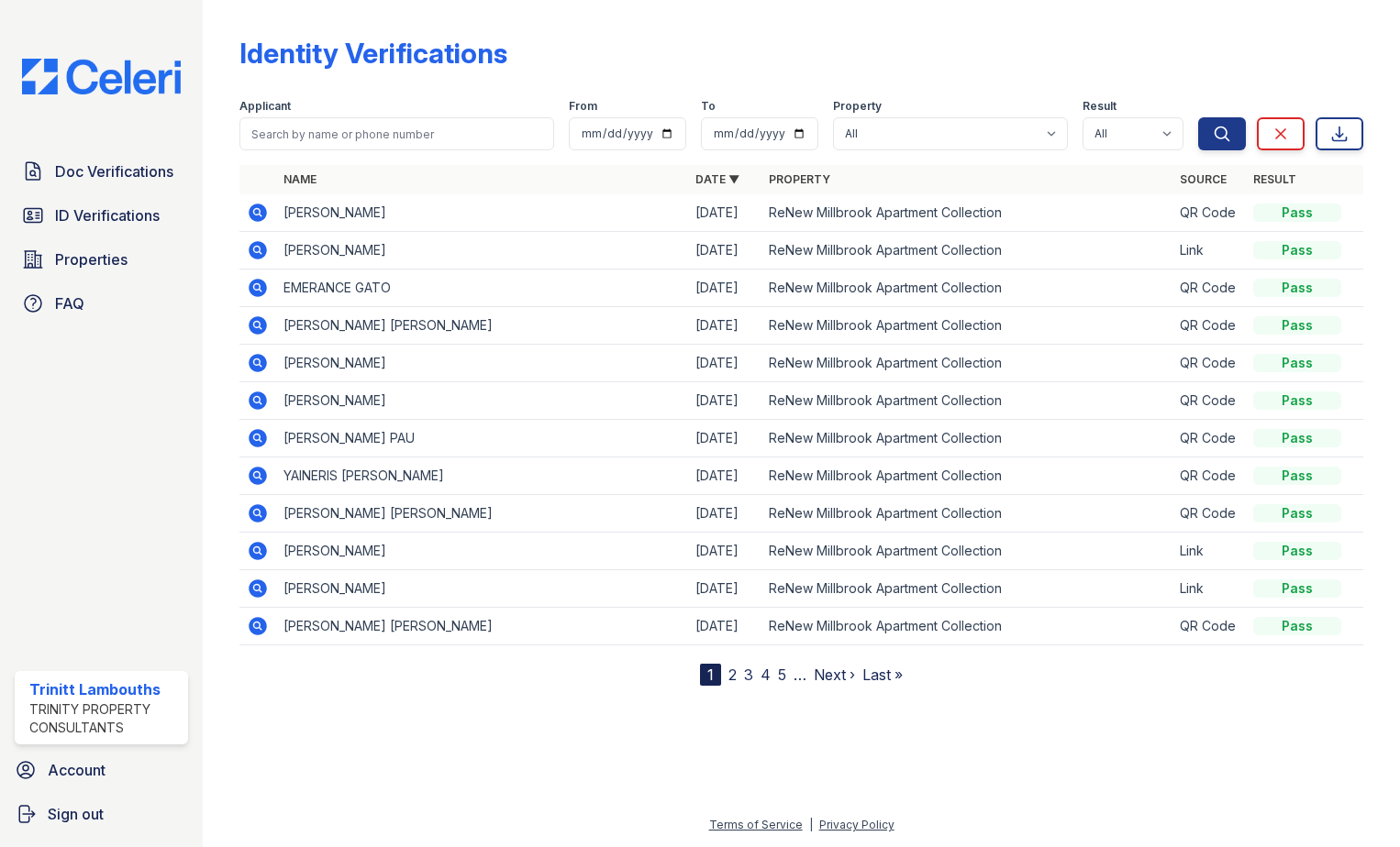
click at [255, 284] on icon at bounding box center [258, 287] width 22 height 22
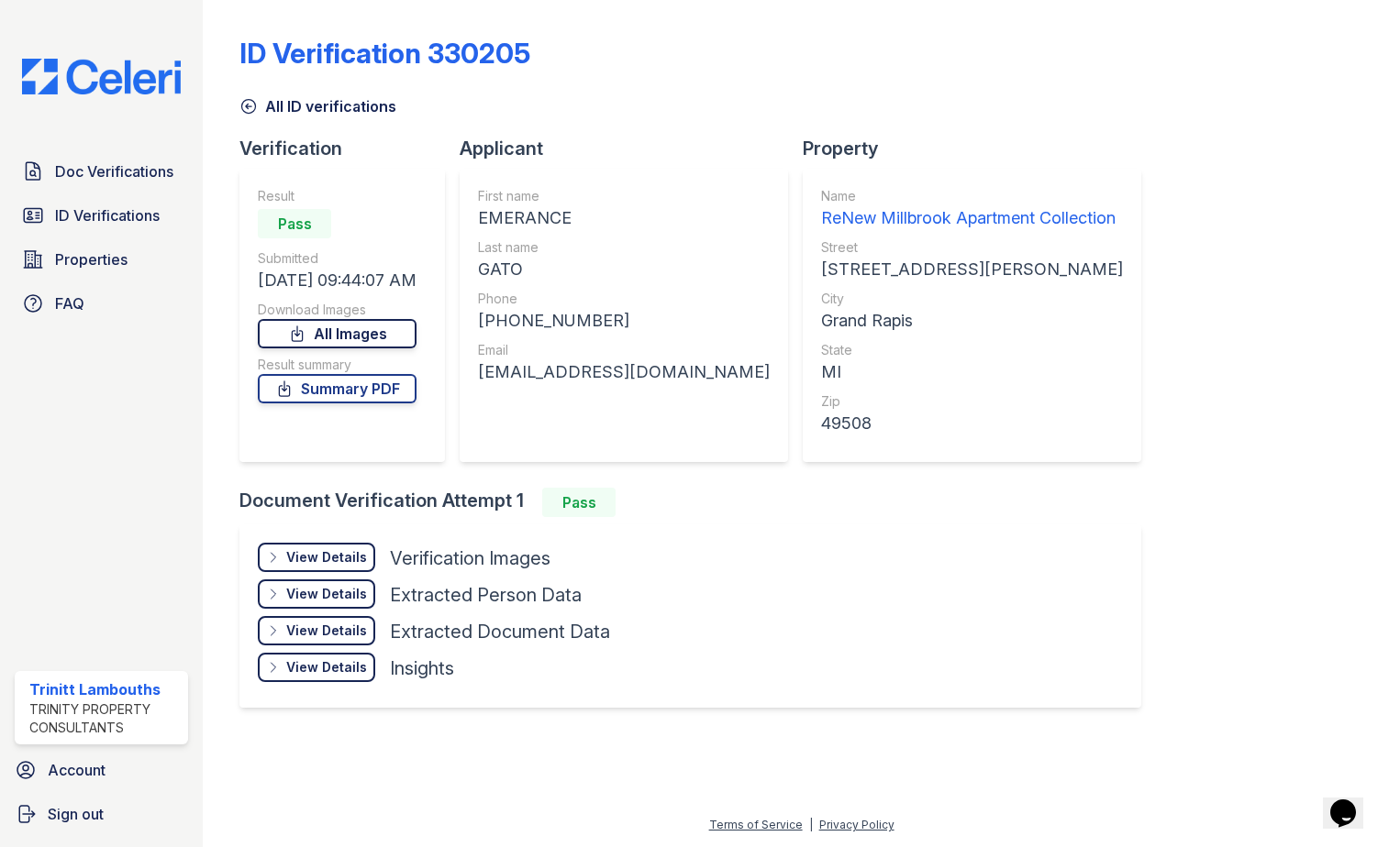
click at [384, 338] on link "All Images" at bounding box center [337, 334] width 158 height 30
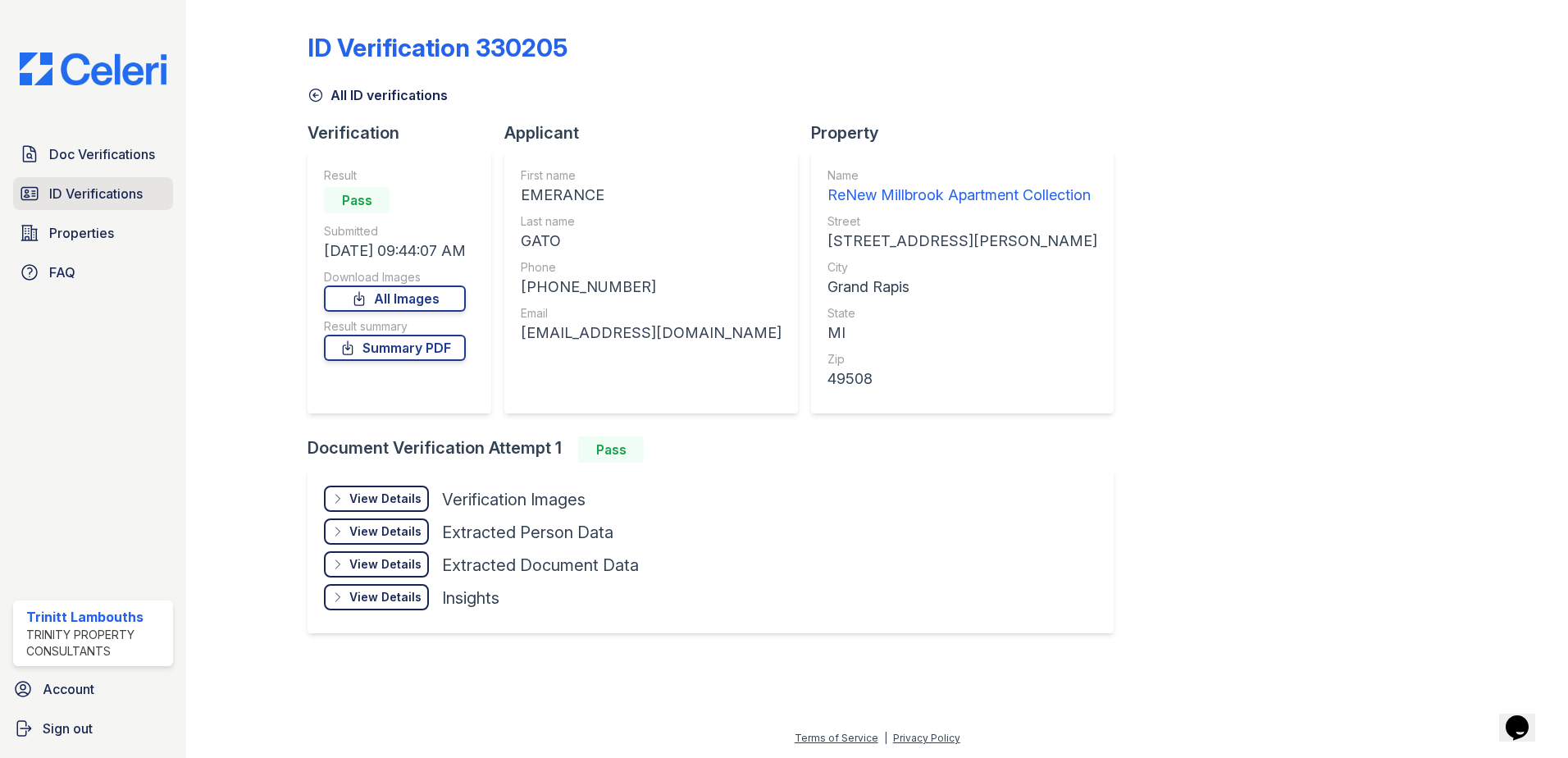
click at [90, 182] on link "ID Verifications" at bounding box center [92, 194] width 160 height 32
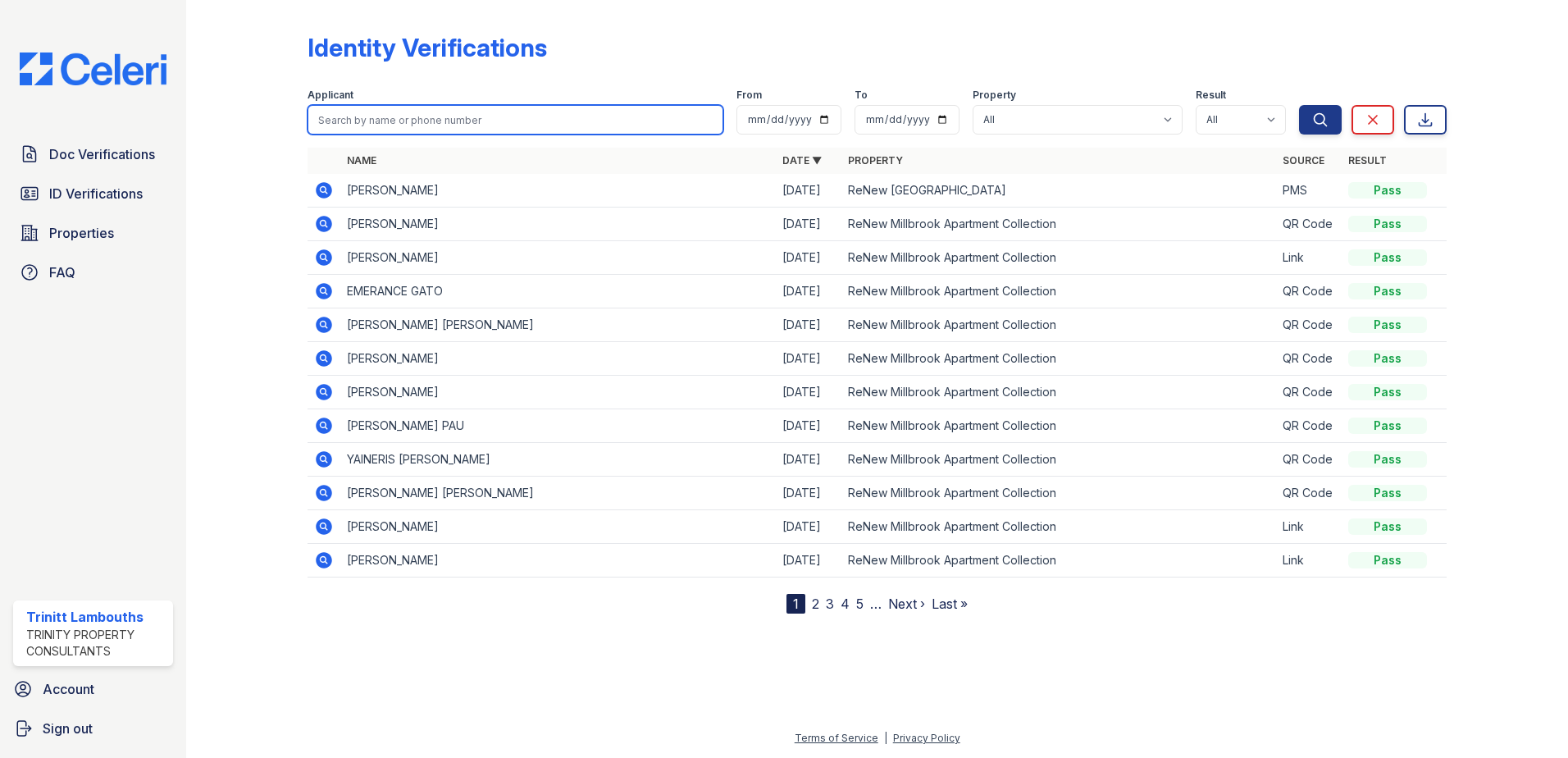
click at [340, 133] on input "search" at bounding box center [515, 120] width 415 height 30
type input "jIYANA"
click at [1251, 105] on button "Search" at bounding box center [1321, 120] width 43 height 30
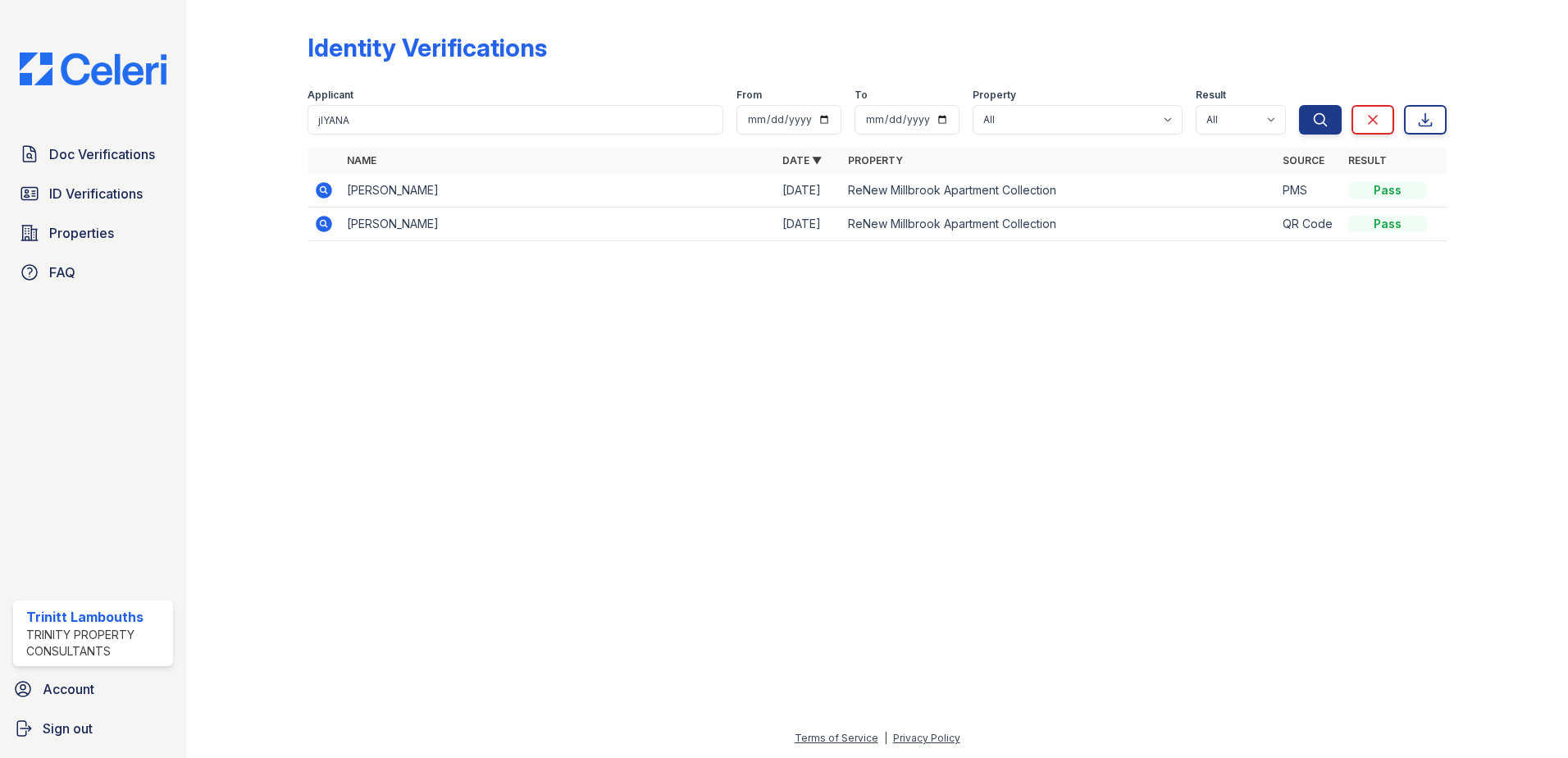
click at [321, 190] on icon at bounding box center [323, 190] width 20 height 20
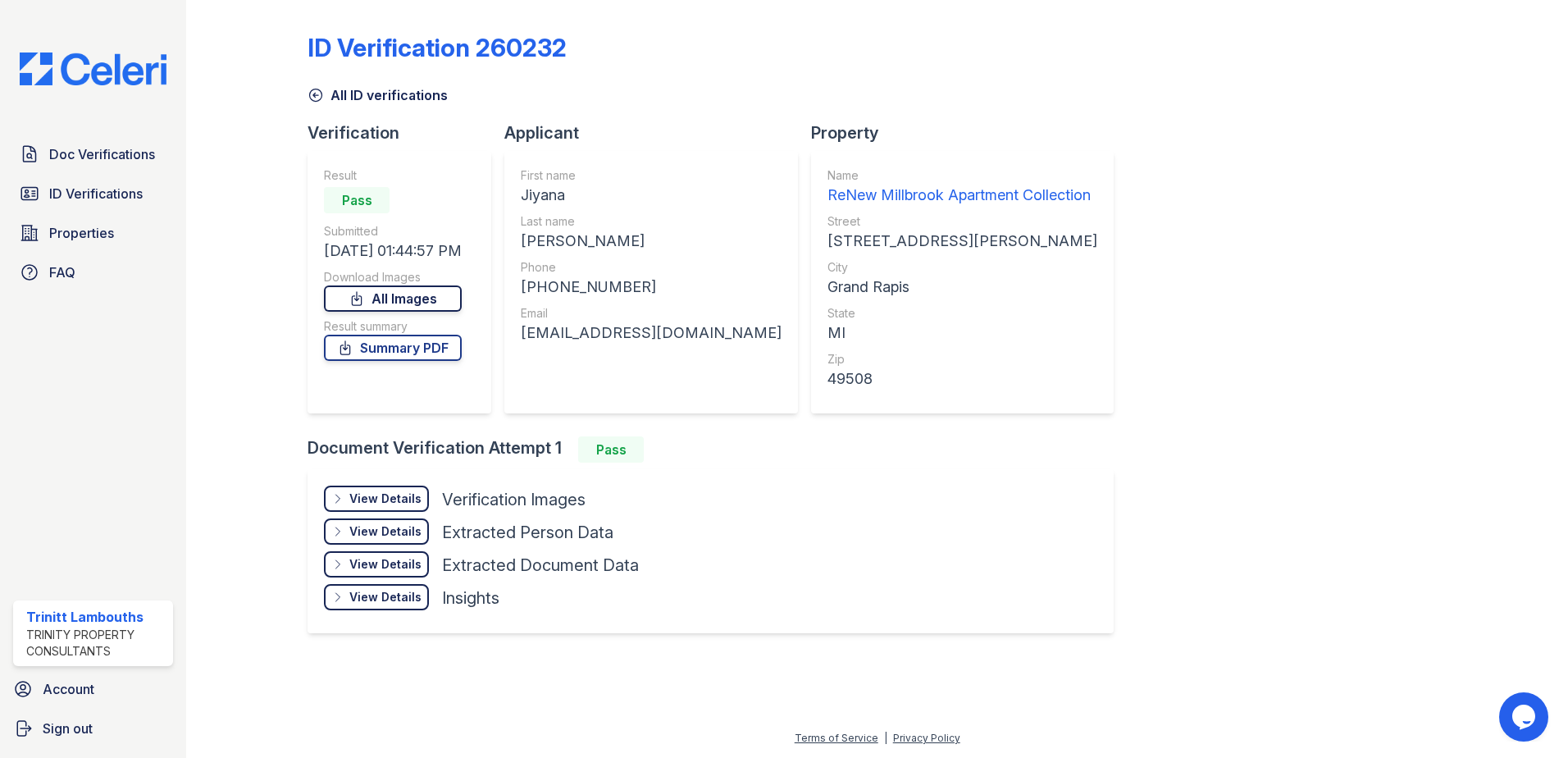
click at [413, 299] on link "All Images" at bounding box center [393, 299] width 138 height 26
click at [80, 201] on span "ID Verifications" at bounding box center [96, 193] width 94 height 20
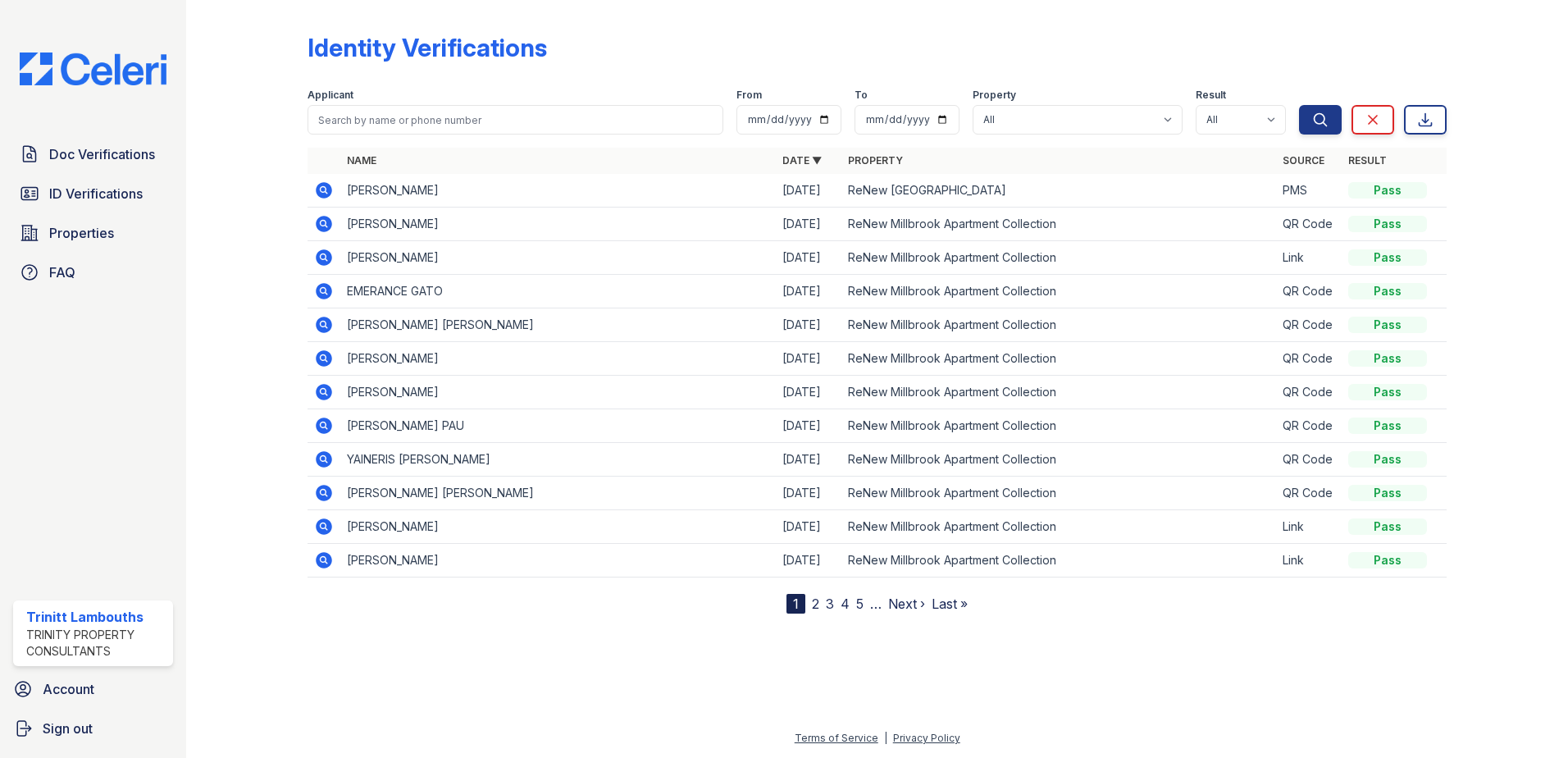
click at [324, 189] on icon at bounding box center [322, 189] width 4 height 4
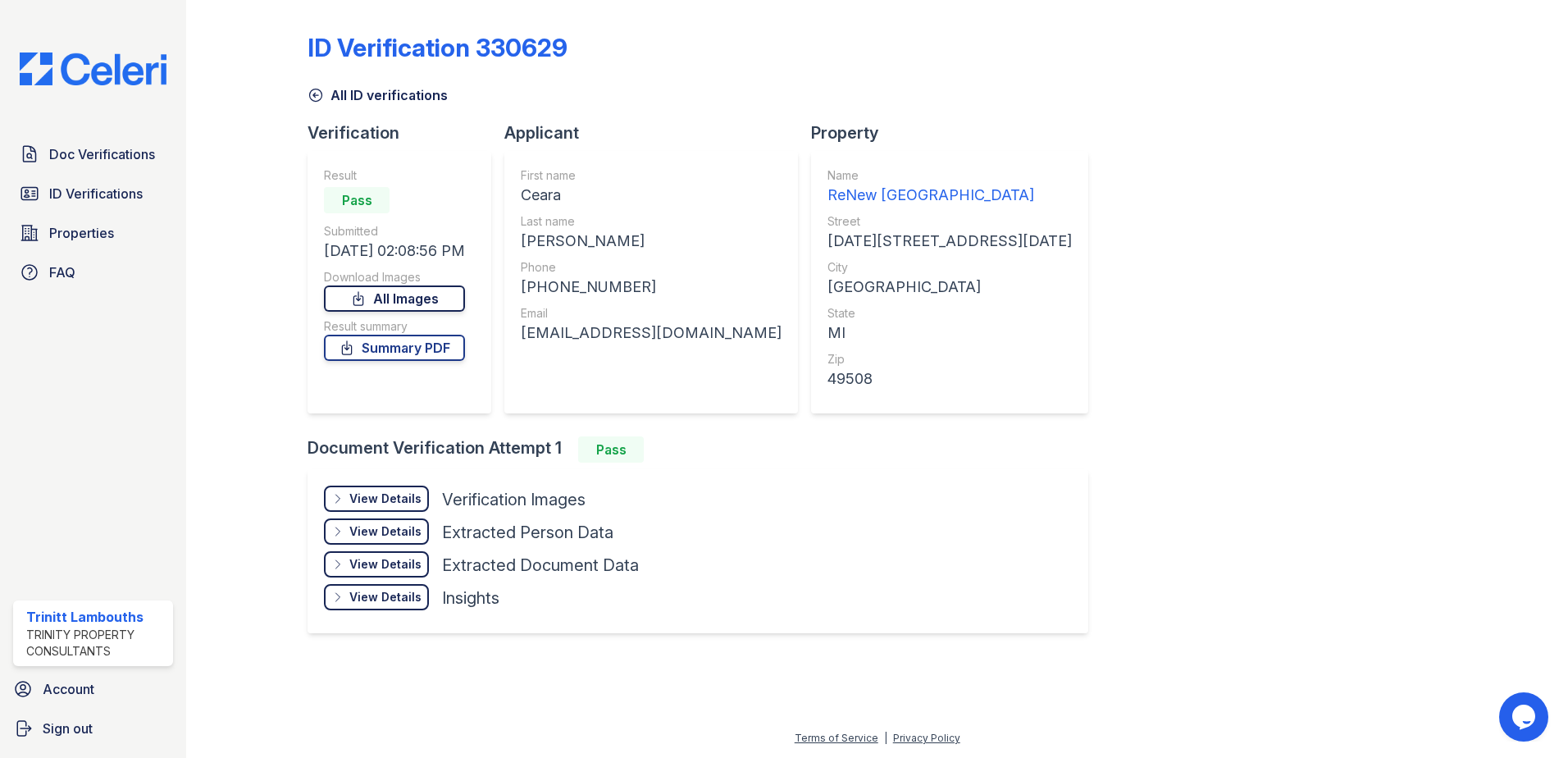
click at [391, 300] on link "All Images" at bounding box center [394, 299] width 141 height 26
